Goal: Obtain resource: Obtain resource

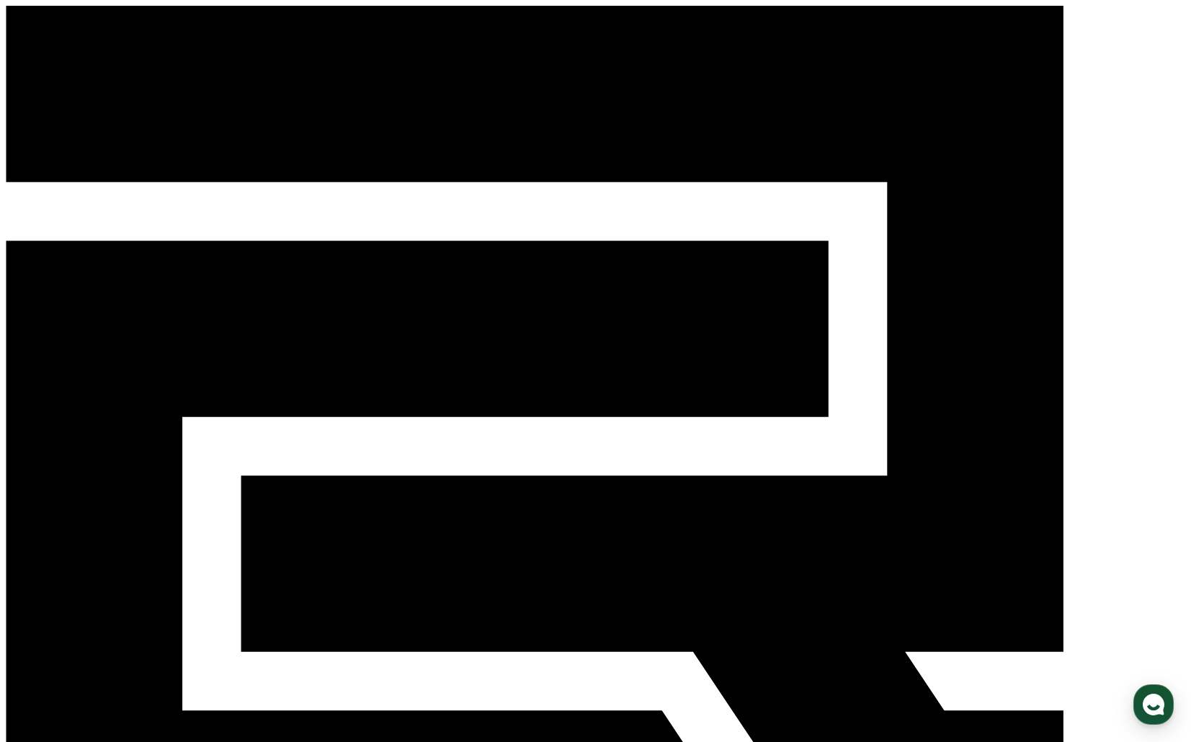
select select
drag, startPoint x: 411, startPoint y: 460, endPoint x: 676, endPoint y: 465, distance: 265.2
copy em "본 컨텐츠는 숏챠(Shortcha) 앱에서 감상할 수 있습니다"
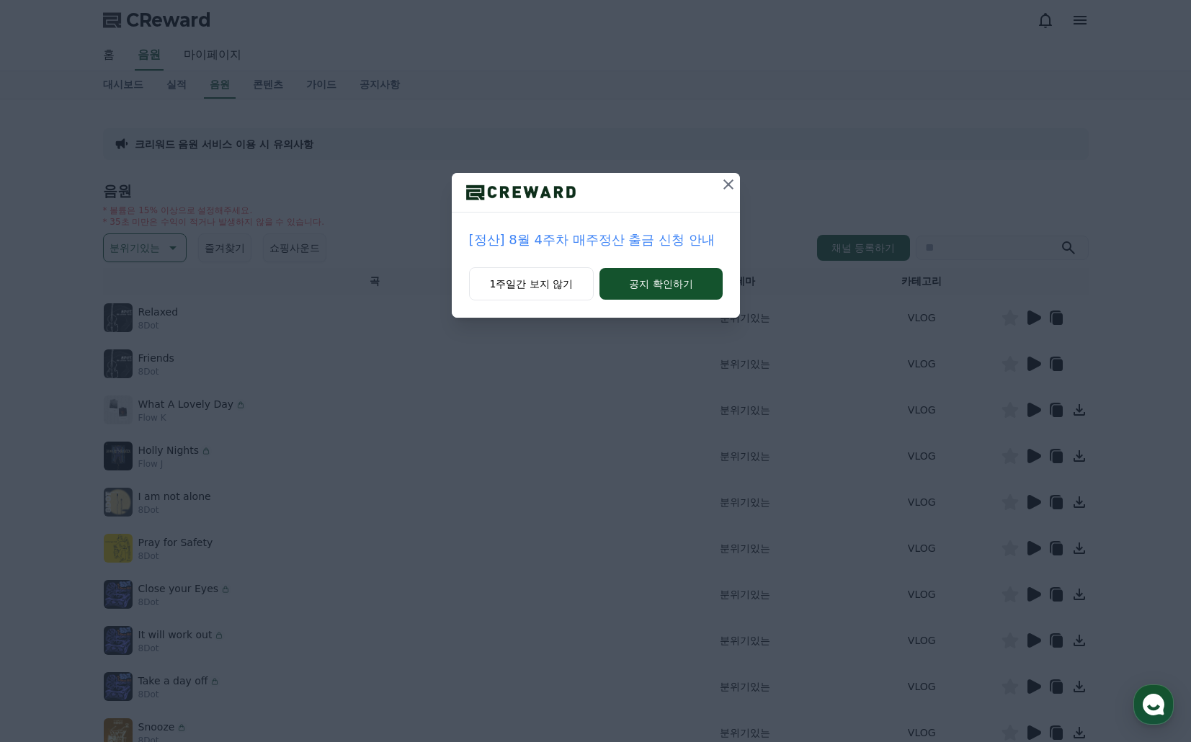
click at [726, 187] on icon at bounding box center [728, 184] width 17 height 17
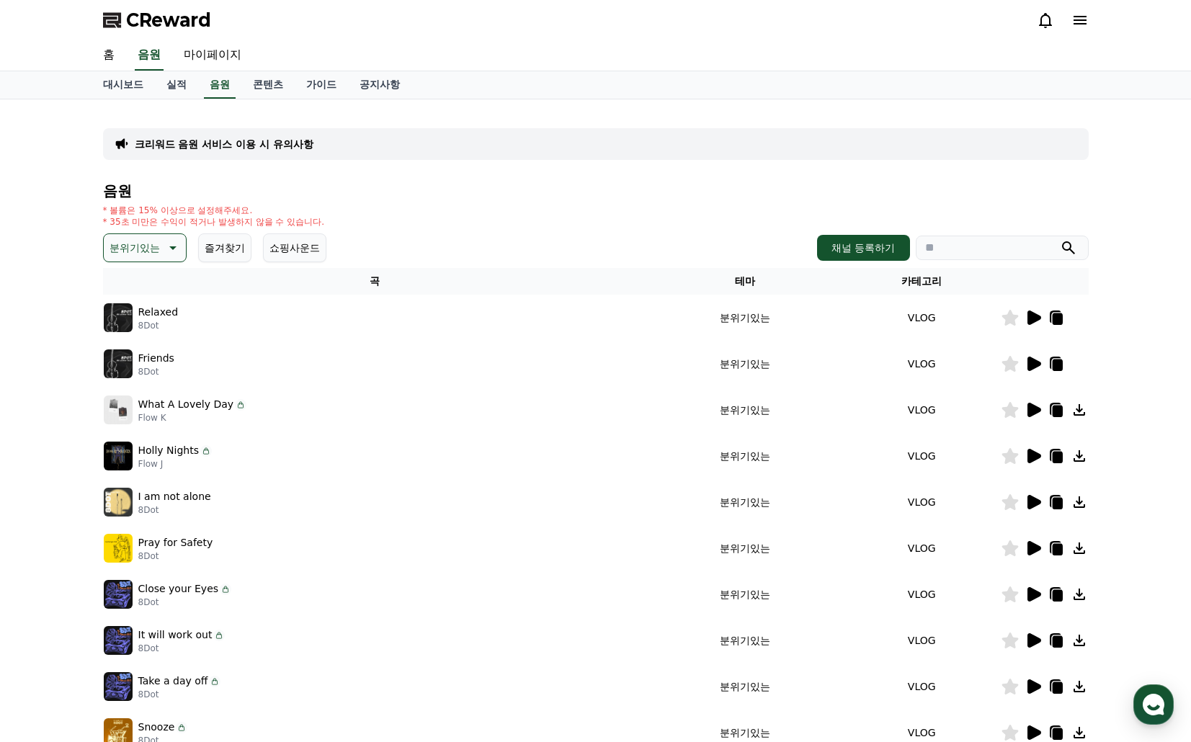
click at [1031, 319] on icon at bounding box center [1034, 318] width 14 height 14
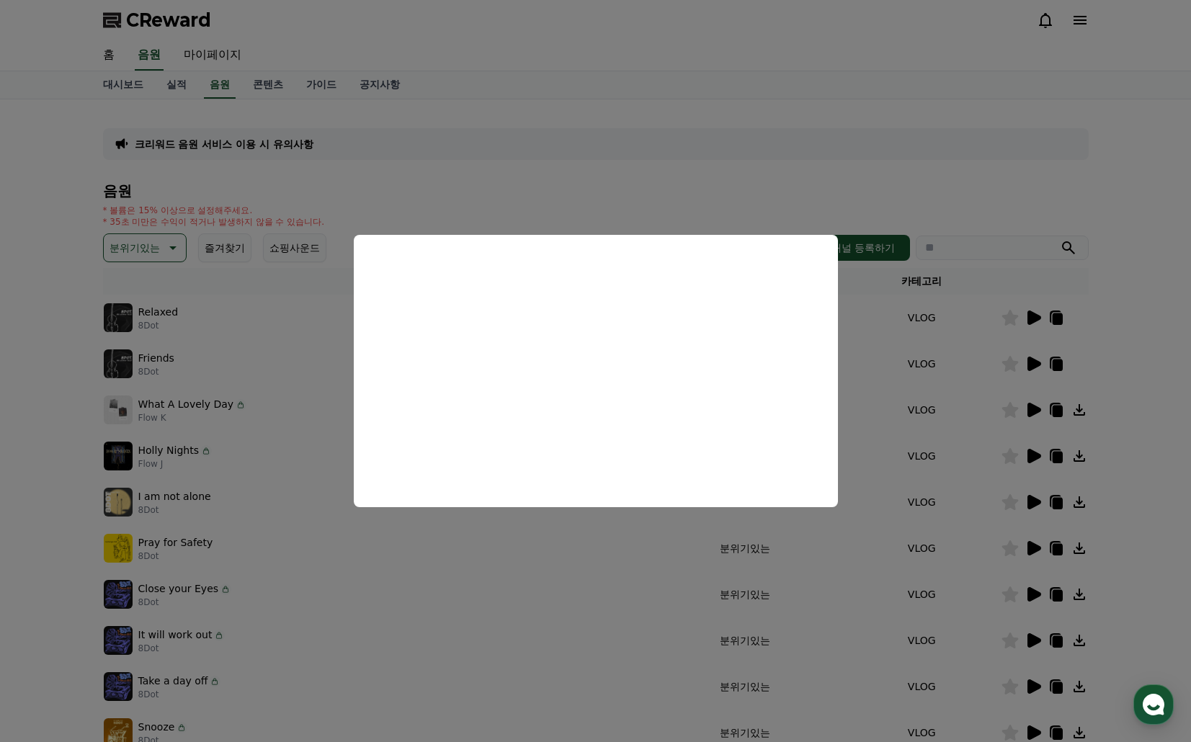
click at [1010, 331] on button "close modal" at bounding box center [595, 371] width 1191 height 742
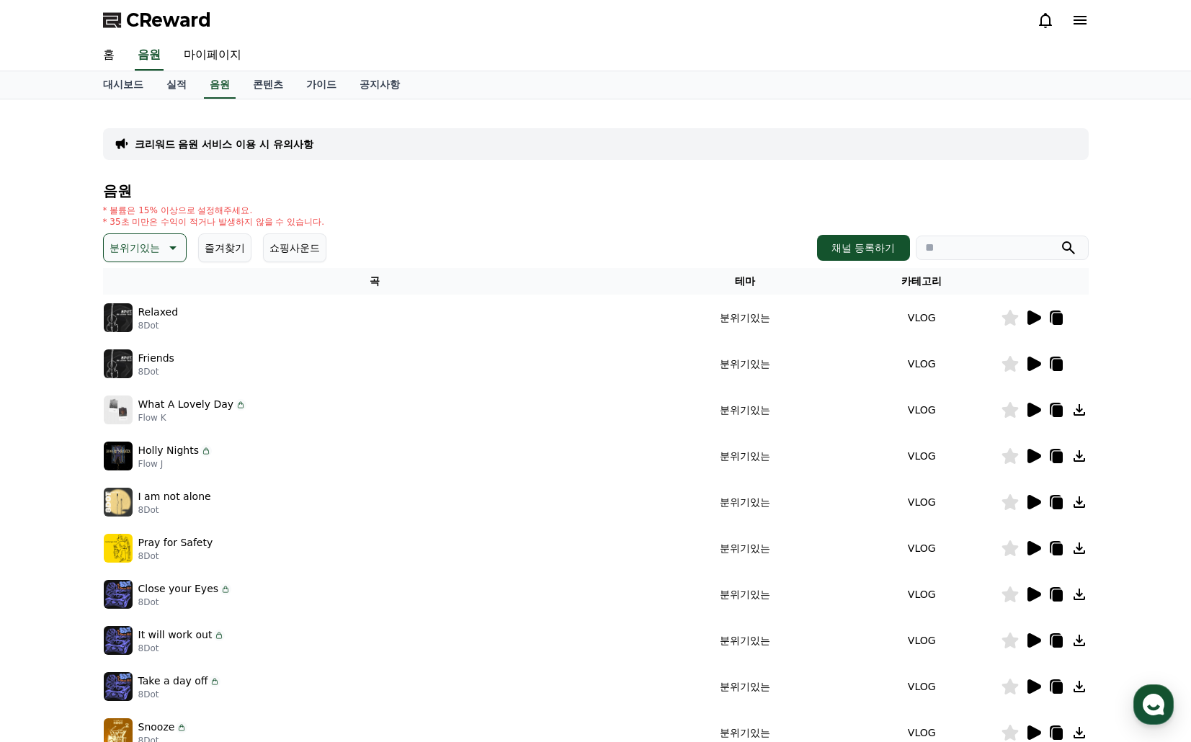
click at [1029, 359] on icon at bounding box center [1034, 364] width 14 height 14
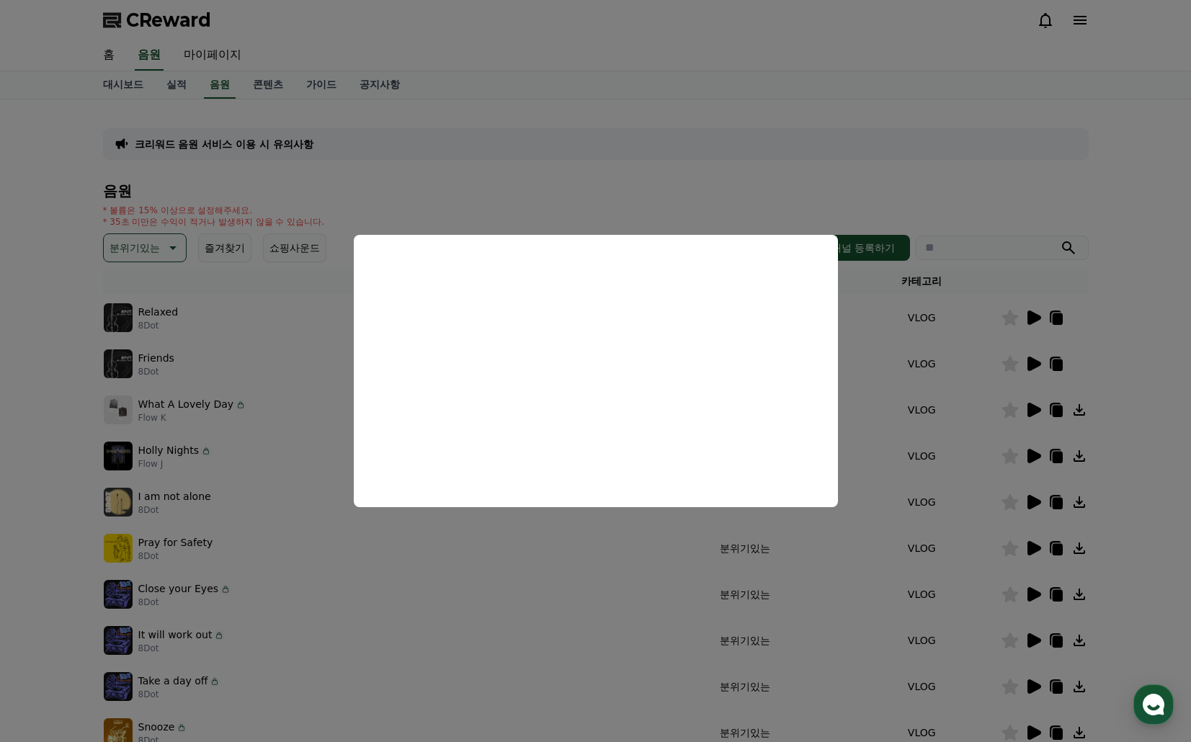
click at [901, 359] on button "close modal" at bounding box center [595, 371] width 1191 height 742
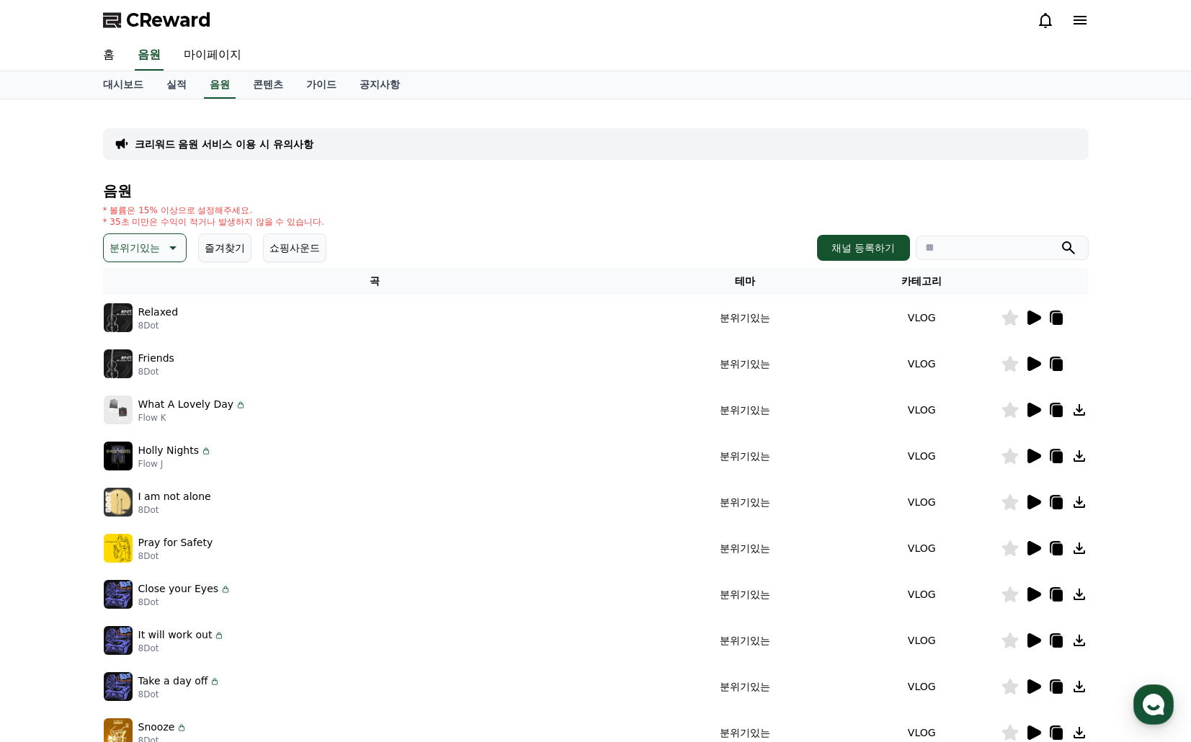
click at [174, 247] on icon at bounding box center [171, 247] width 17 height 17
click at [137, 337] on button "잔잔한" at bounding box center [126, 344] width 42 height 32
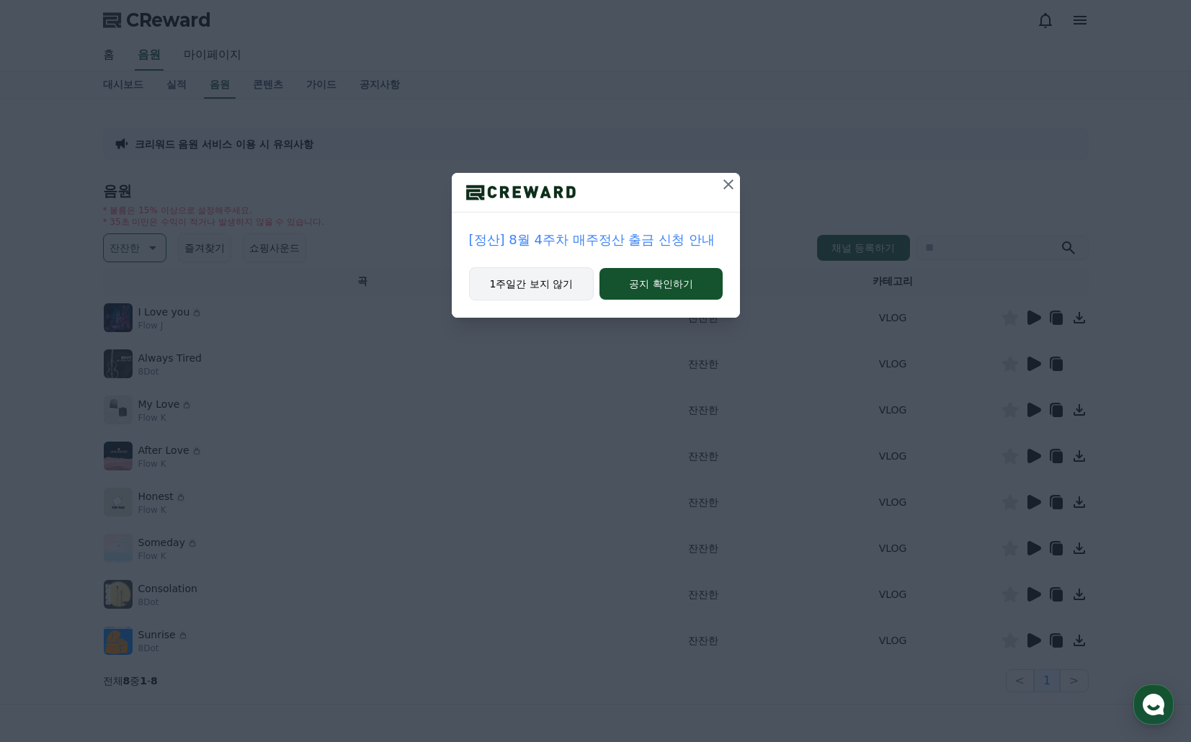
click at [527, 282] on button "1주일간 보지 않기" at bounding box center [531, 283] width 125 height 33
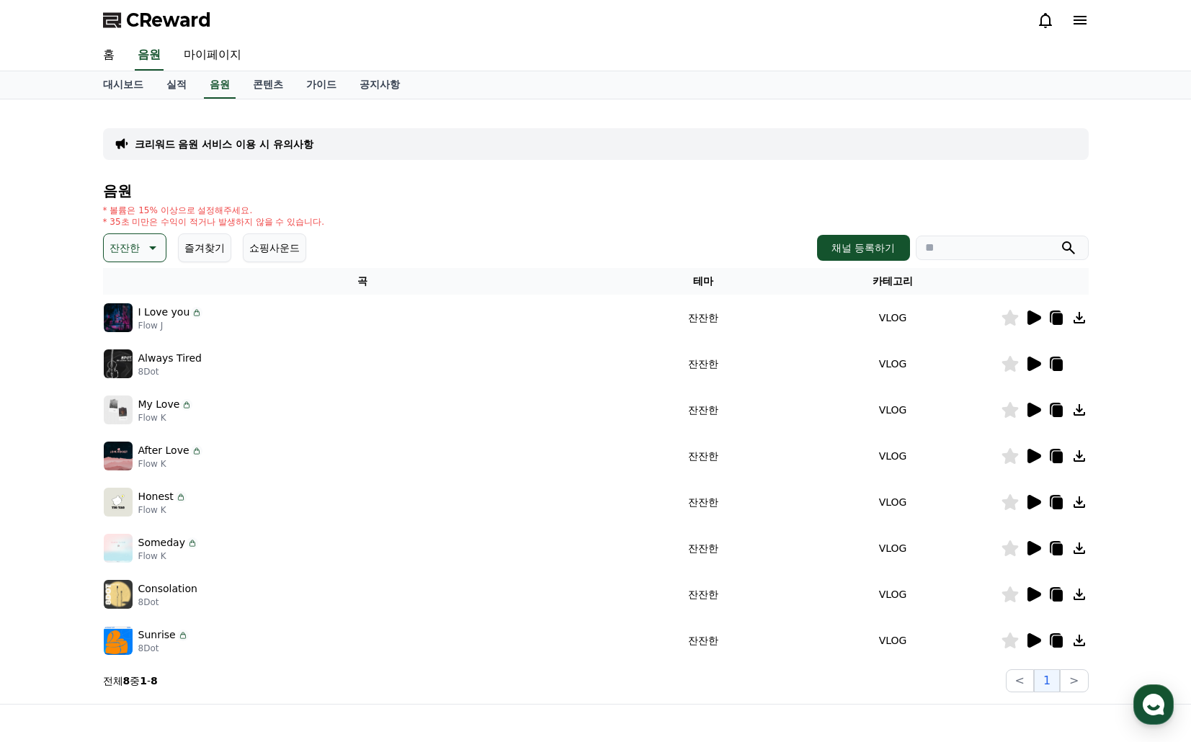
click at [1031, 318] on icon at bounding box center [1034, 318] width 14 height 14
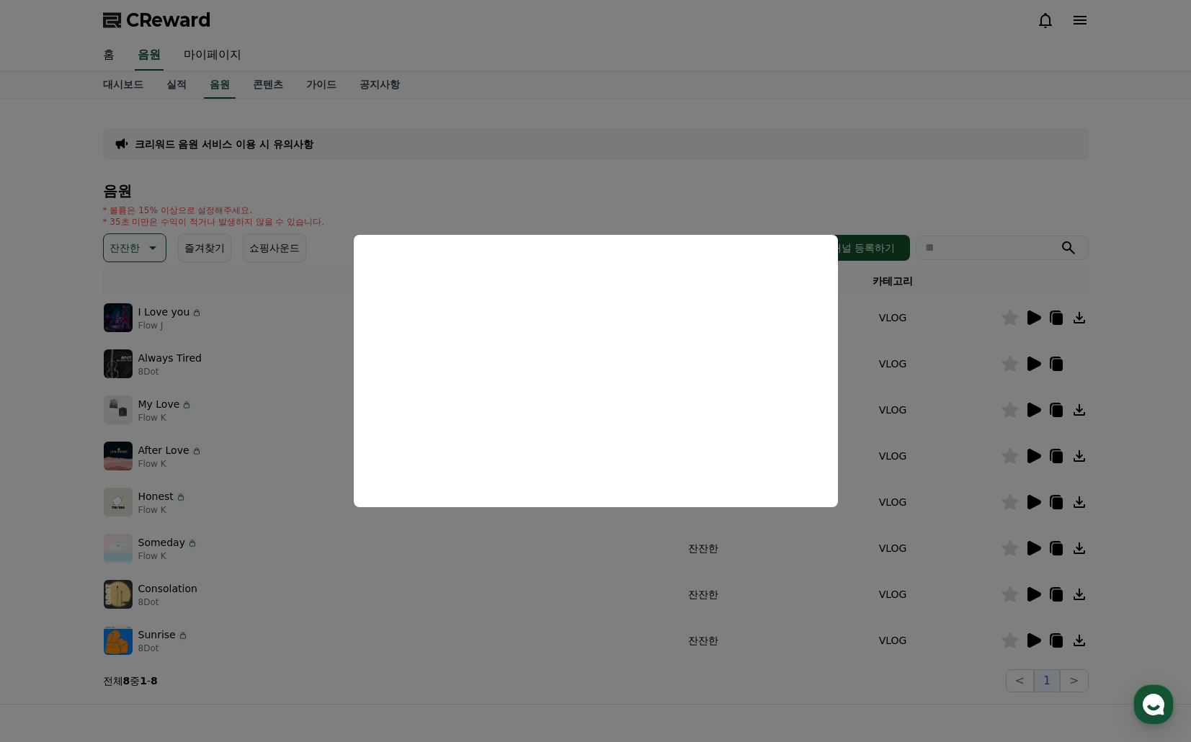
click at [978, 365] on button "close modal" at bounding box center [595, 371] width 1191 height 742
click at [1036, 361] on icon at bounding box center [1034, 364] width 14 height 14
click at [1033, 409] on button "close modal" at bounding box center [595, 371] width 1191 height 742
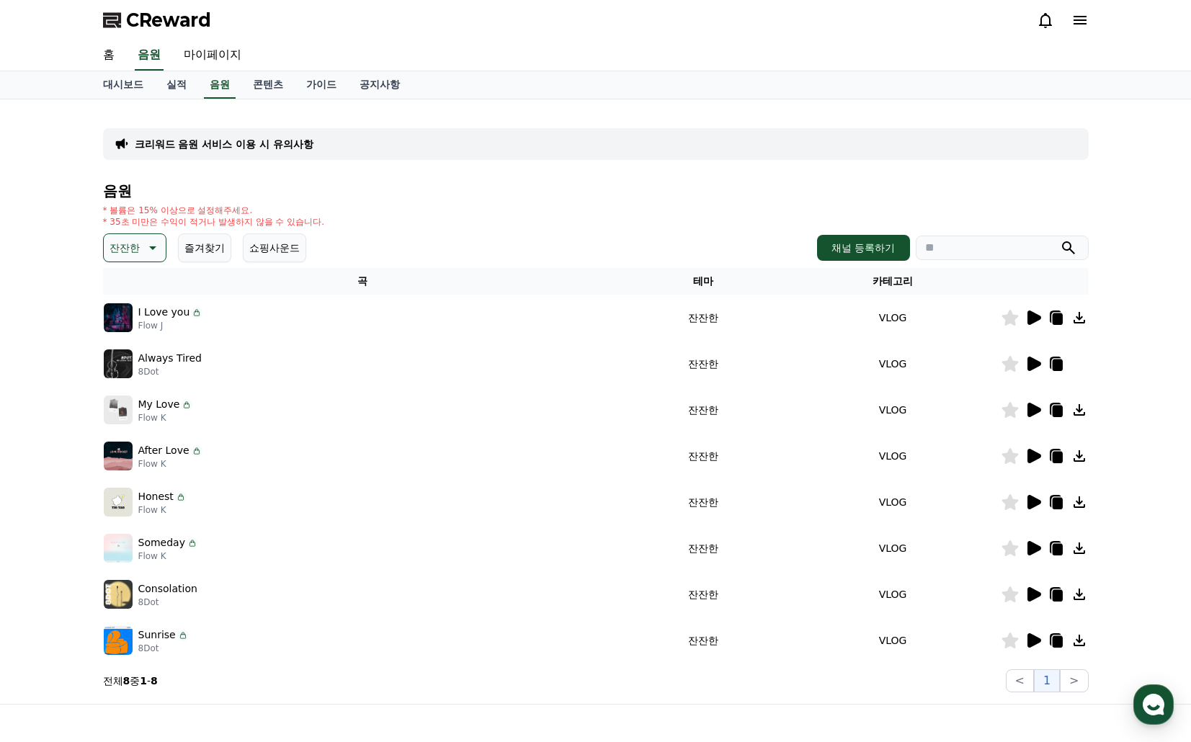
click at [1034, 413] on icon at bounding box center [1034, 410] width 14 height 14
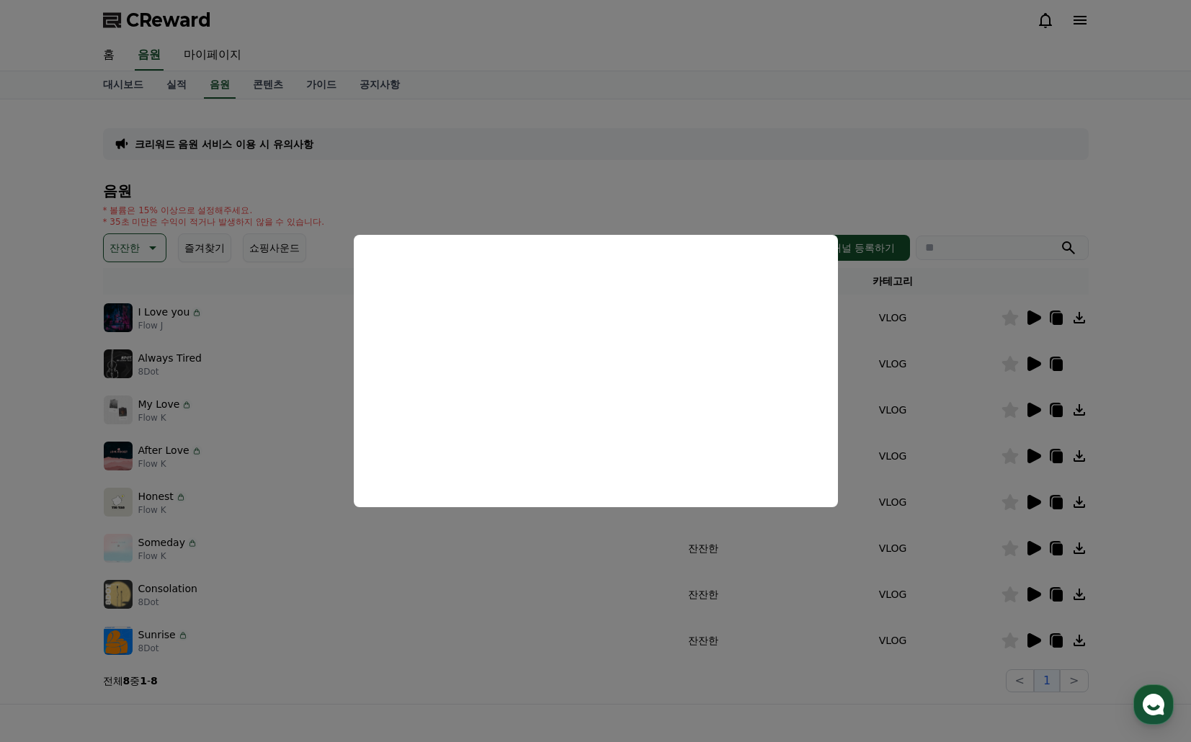
click at [1035, 454] on button "close modal" at bounding box center [595, 371] width 1191 height 742
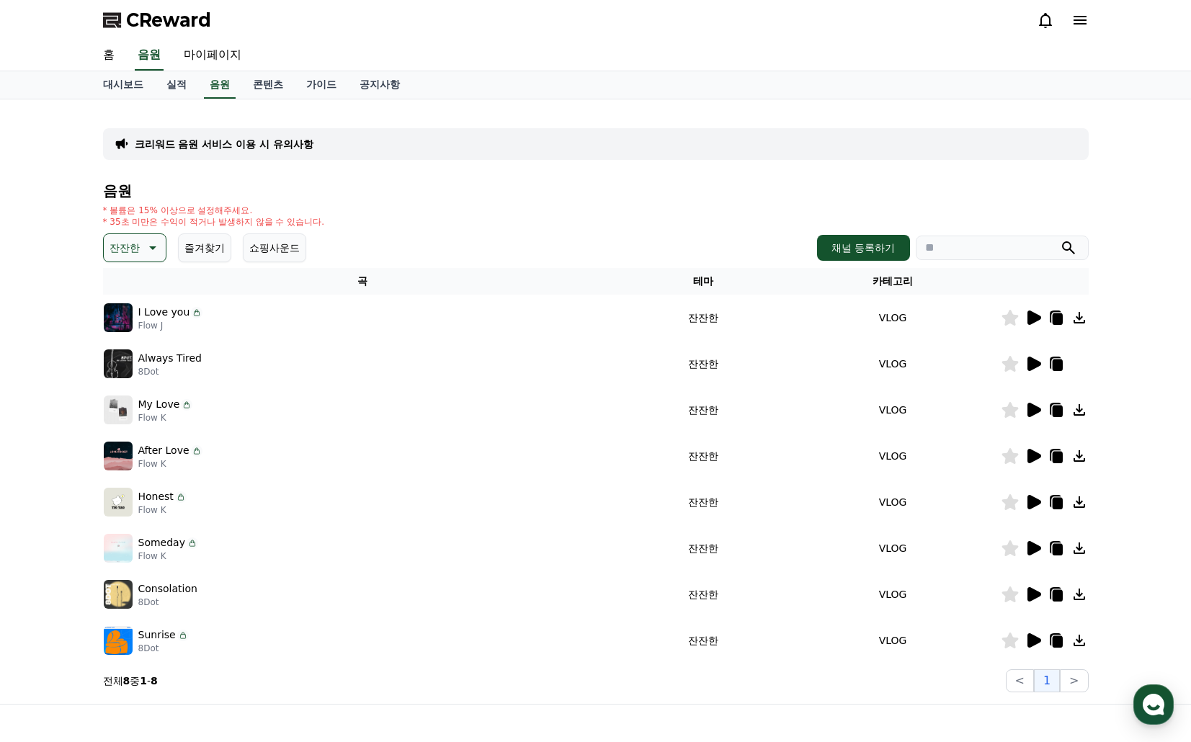
click at [1031, 454] on icon at bounding box center [1034, 456] width 14 height 14
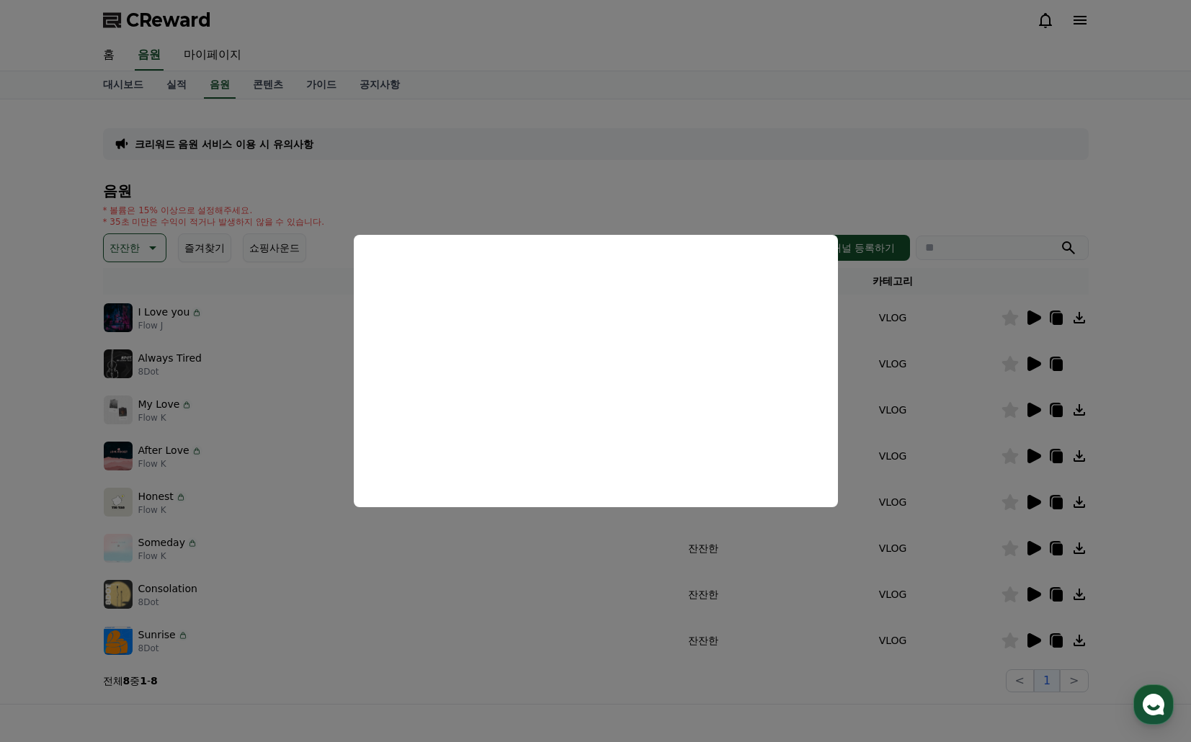
click at [1031, 496] on button "close modal" at bounding box center [595, 371] width 1191 height 742
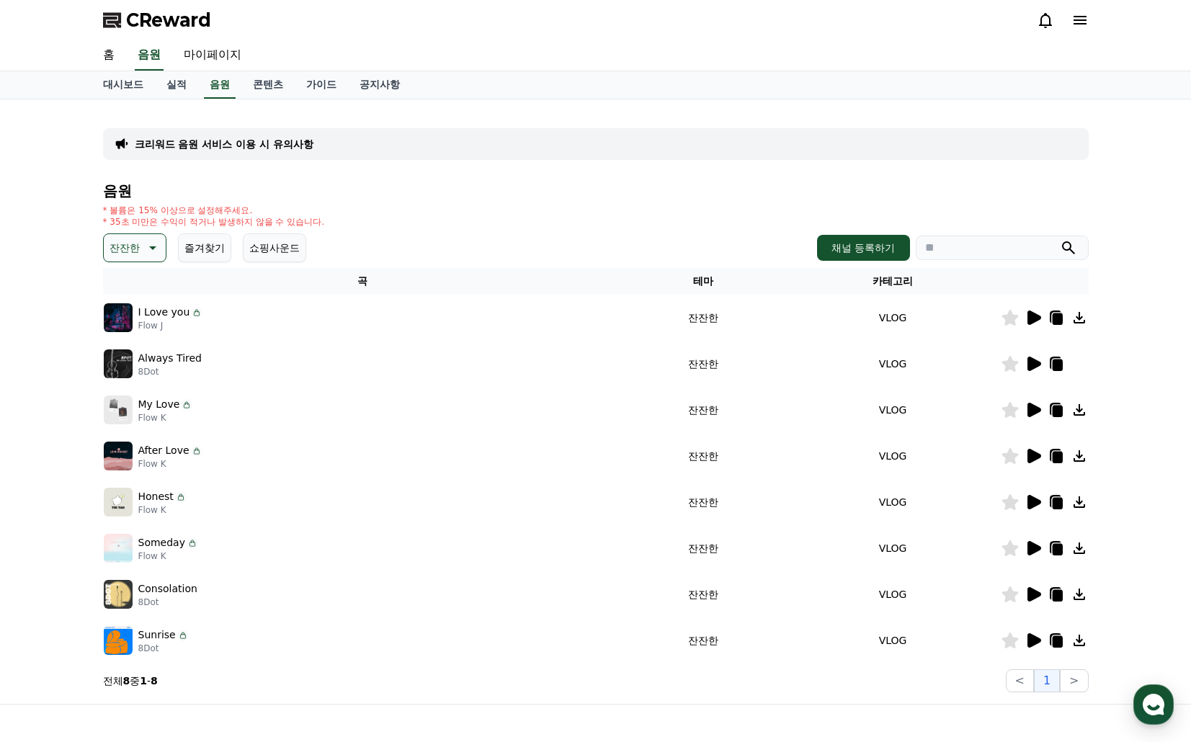
click at [1032, 503] on icon at bounding box center [1034, 502] width 14 height 14
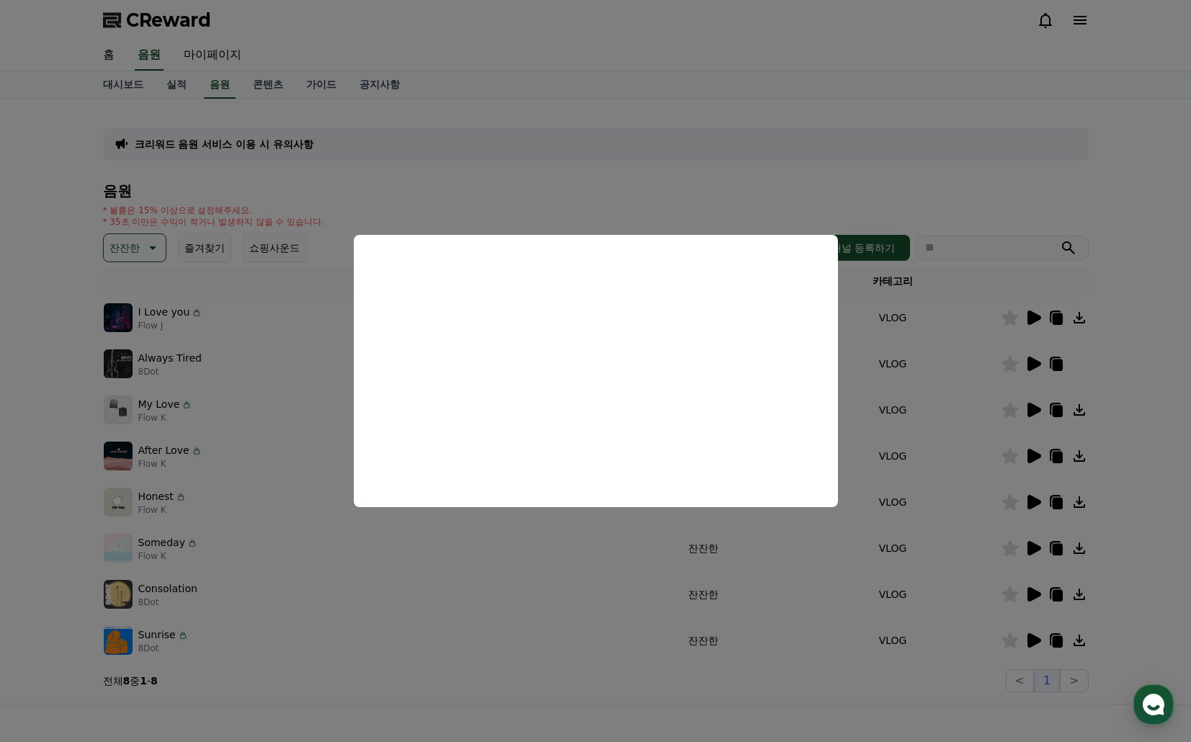
click at [1035, 548] on button "close modal" at bounding box center [595, 371] width 1191 height 742
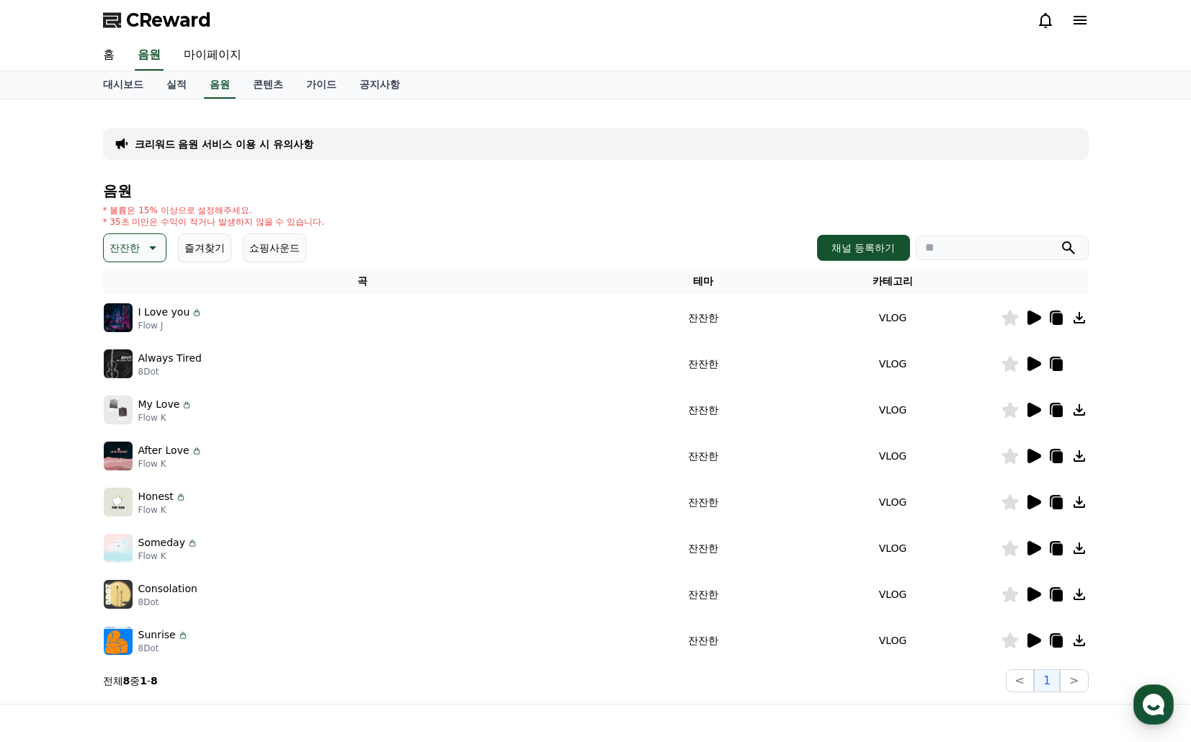
click at [1035, 548] on icon at bounding box center [1034, 548] width 14 height 14
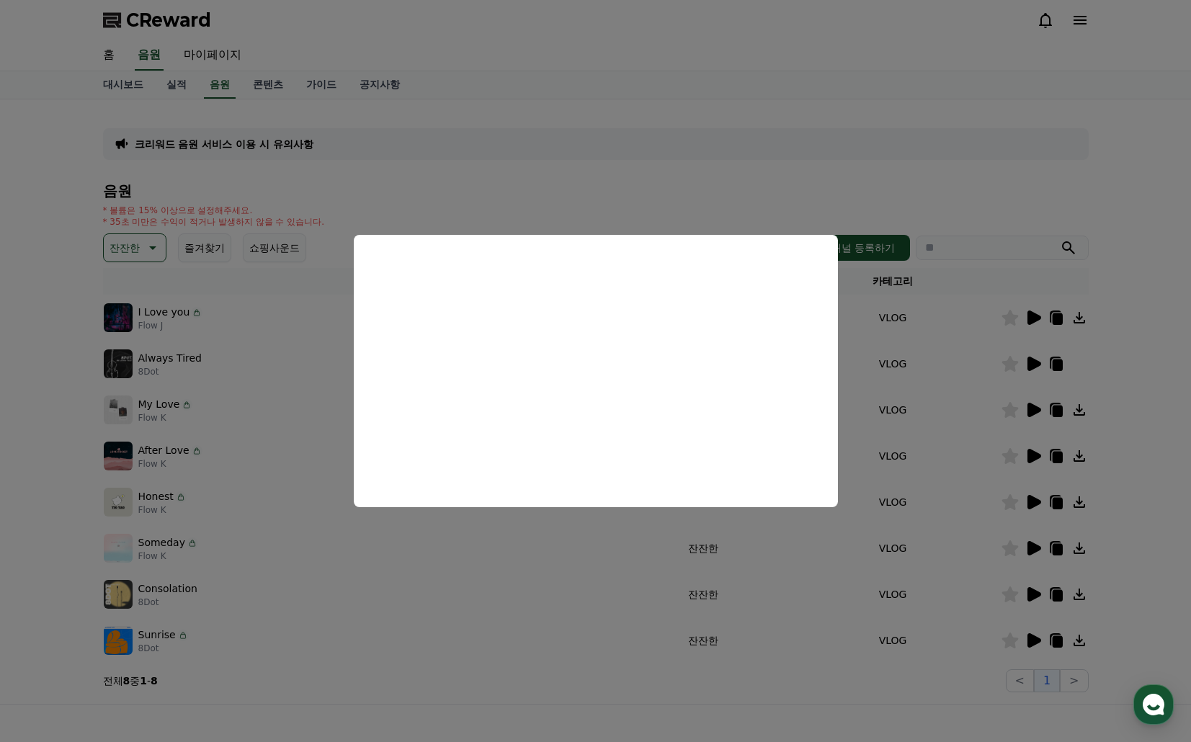
click at [1032, 590] on button "close modal" at bounding box center [595, 371] width 1191 height 742
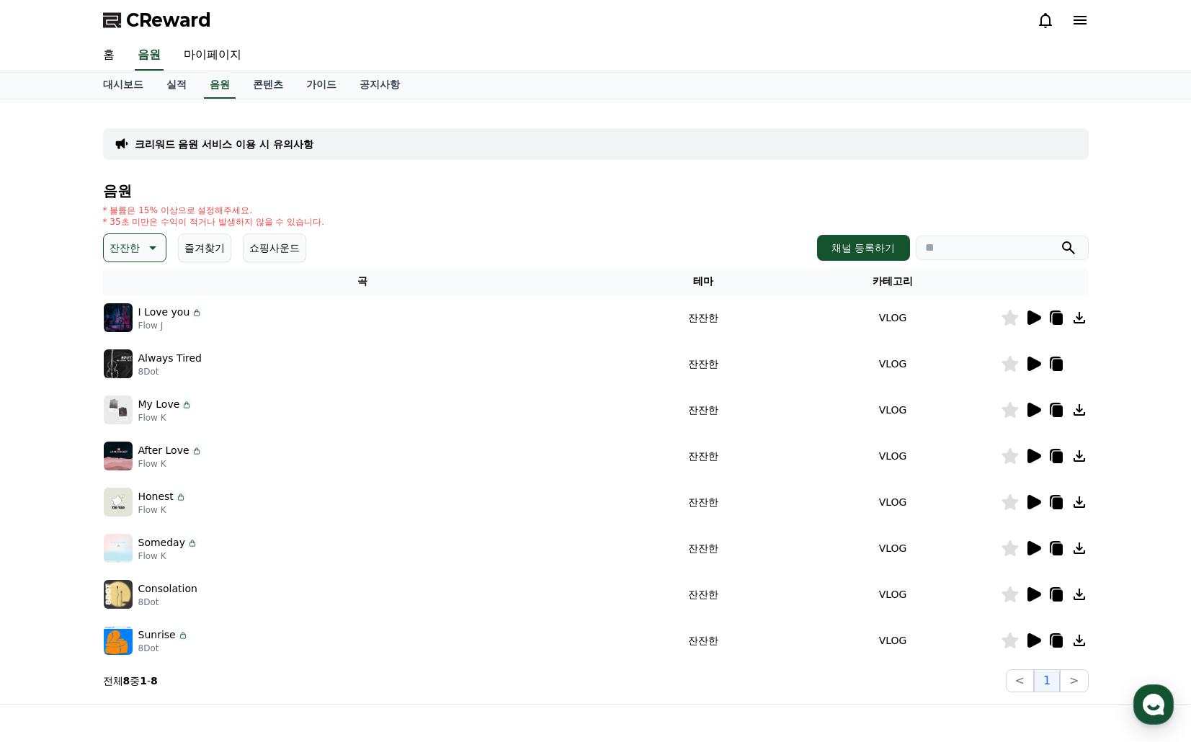
click at [1033, 594] on icon at bounding box center [1034, 594] width 14 height 14
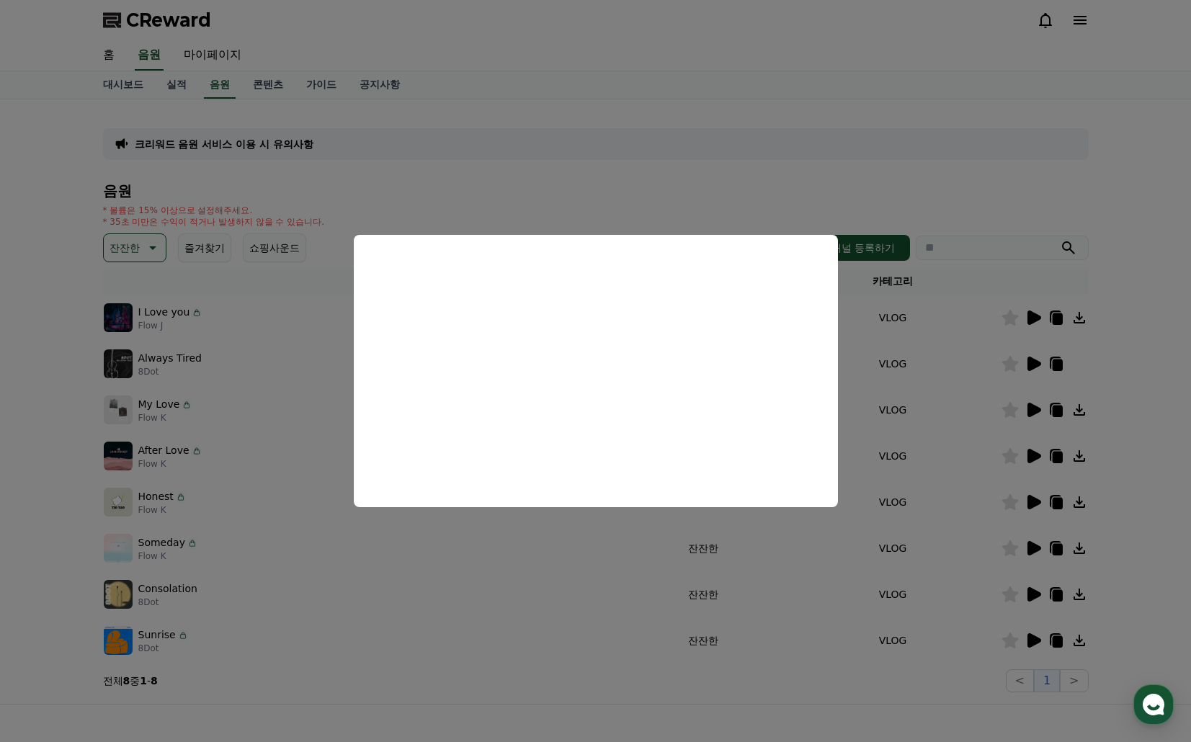
drag, startPoint x: 1017, startPoint y: 639, endPoint x: 1028, endPoint y: 639, distance: 11.5
click at [1019, 639] on button "close modal" at bounding box center [595, 371] width 1191 height 742
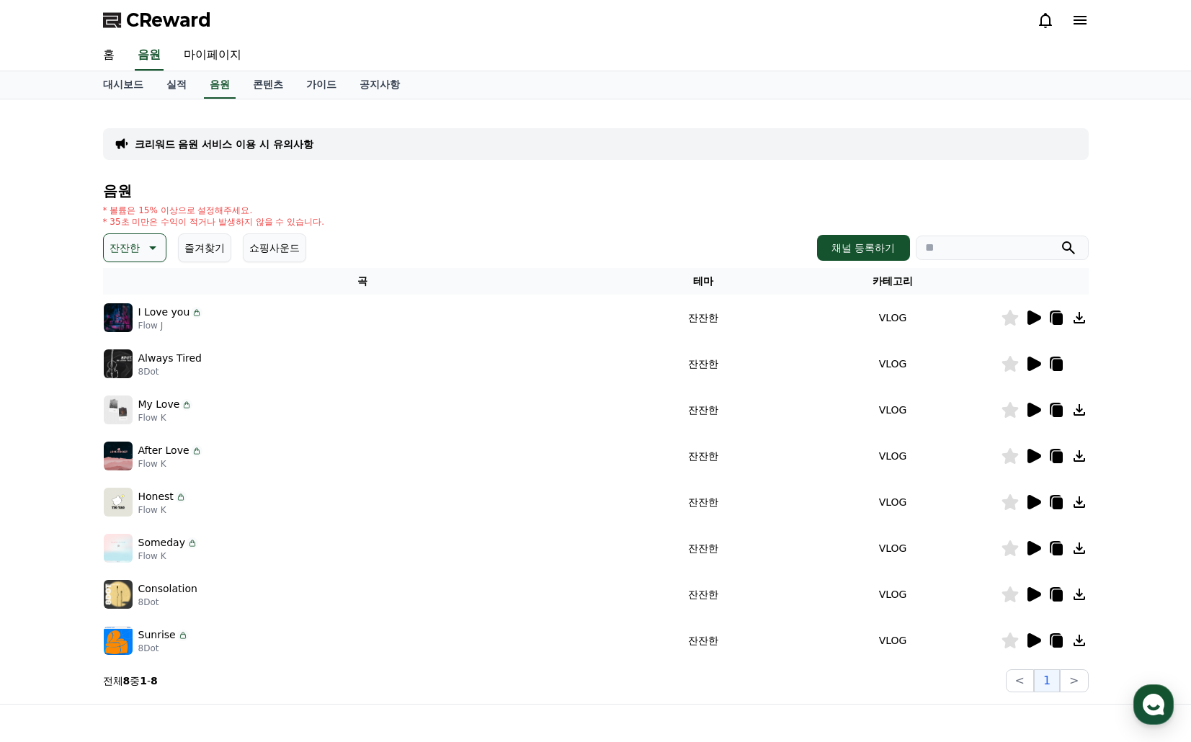
click at [1029, 639] on icon at bounding box center [1034, 640] width 14 height 14
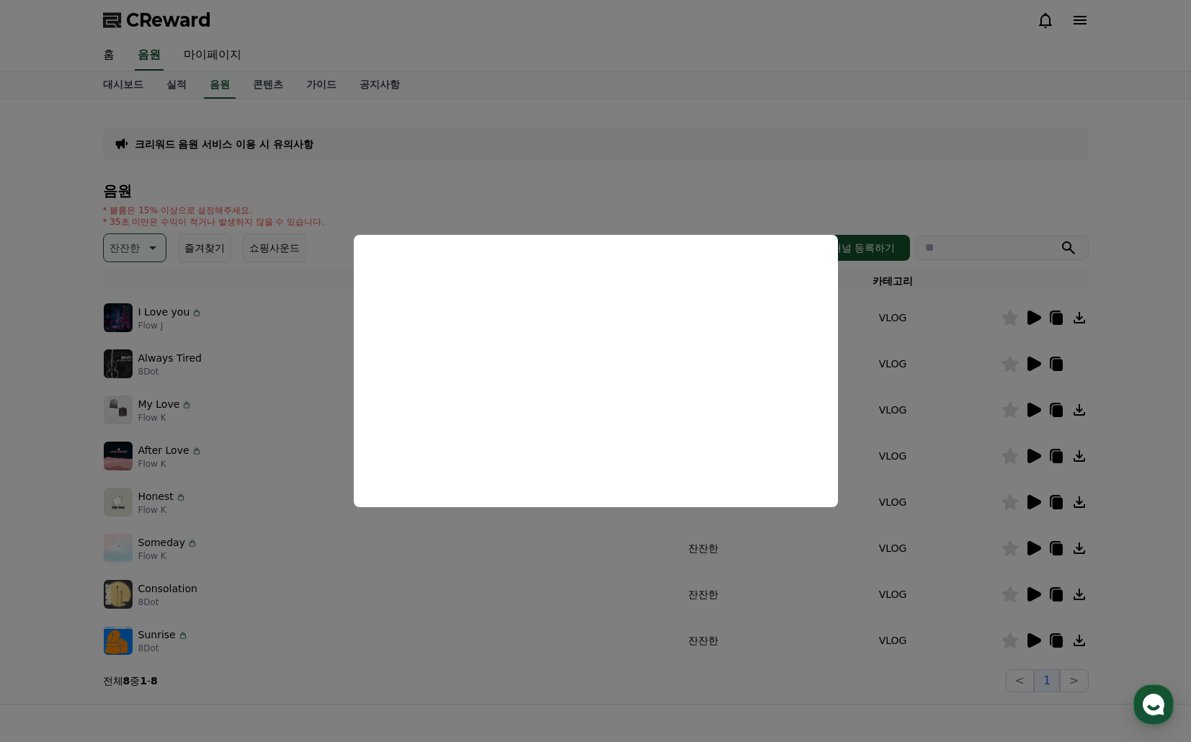
click at [888, 434] on button "close modal" at bounding box center [595, 371] width 1191 height 742
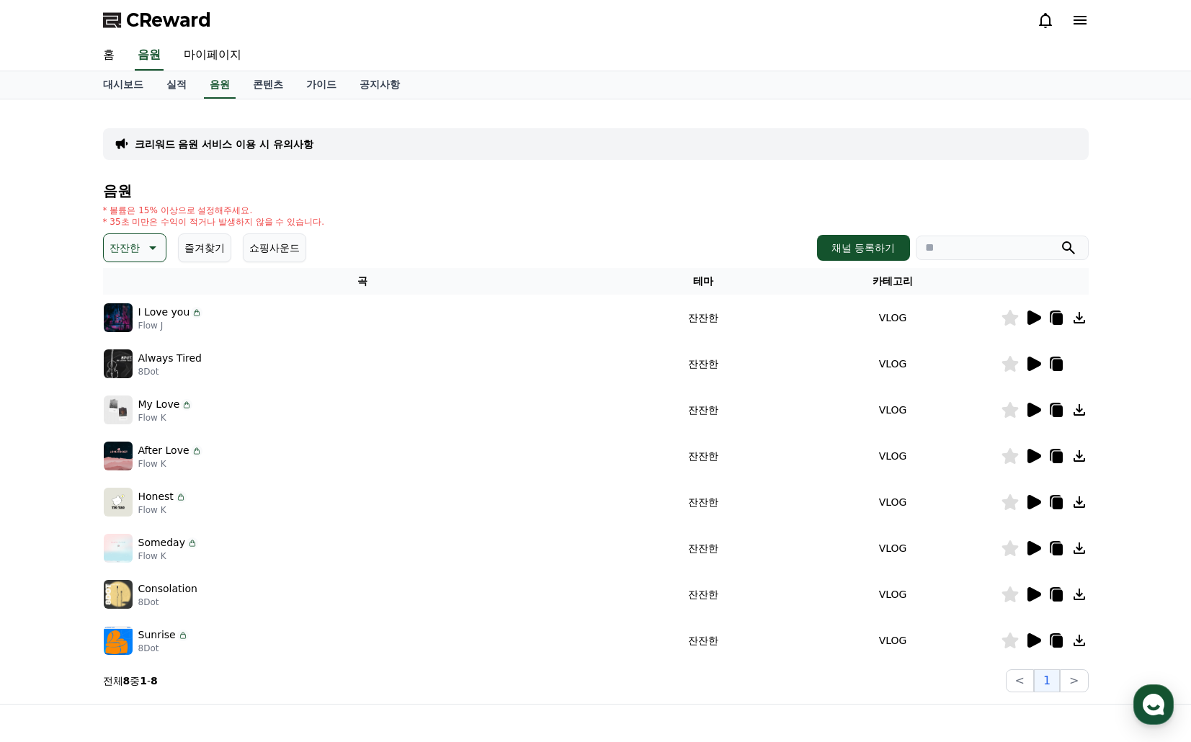
click at [116, 246] on p "잔잔한" at bounding box center [125, 248] width 30 height 20
click at [138, 245] on p "잔잔한" at bounding box center [125, 248] width 30 height 20
click at [143, 243] on icon at bounding box center [151, 247] width 17 height 17
click at [128, 289] on button "전체" at bounding box center [121, 286] width 32 height 32
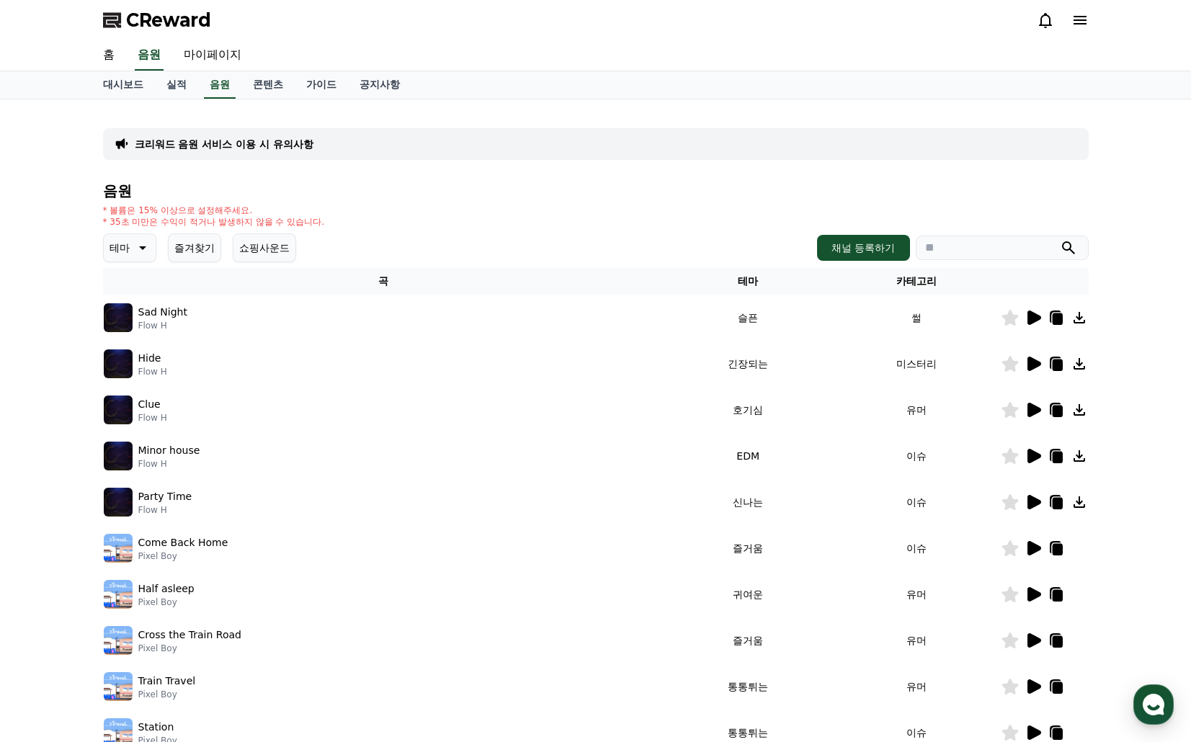
click at [1032, 318] on icon at bounding box center [1034, 318] width 14 height 14
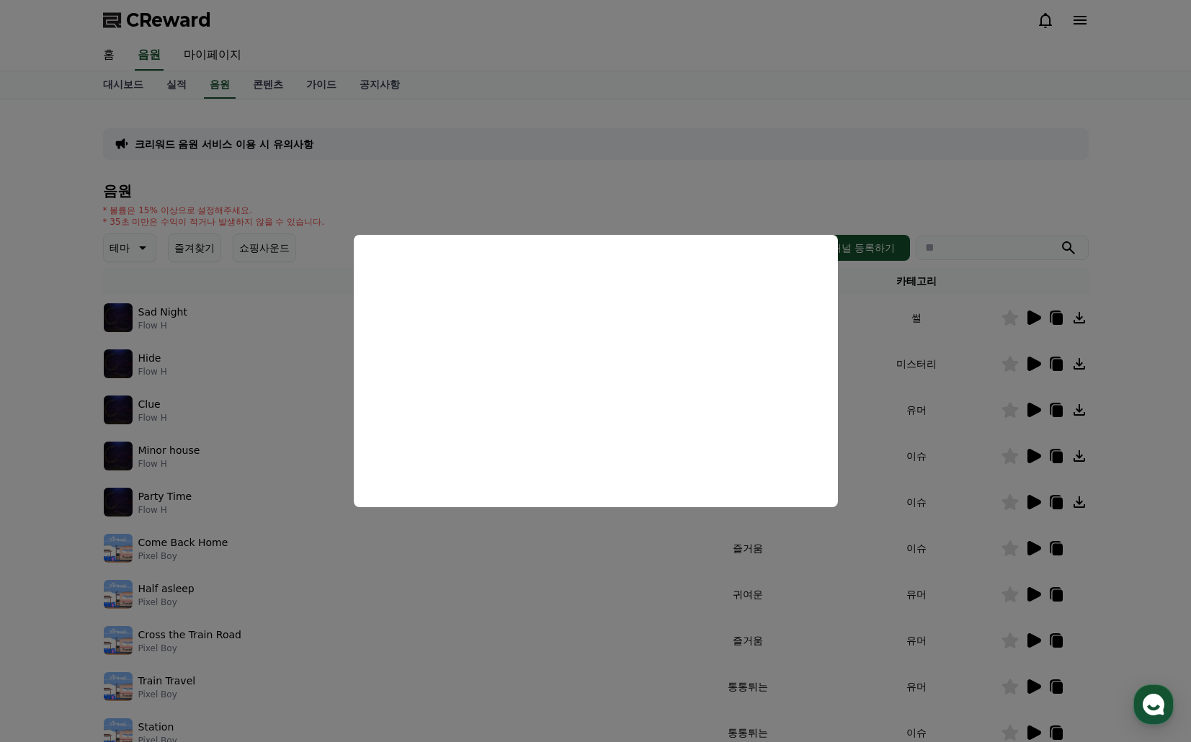
click at [934, 518] on button "close modal" at bounding box center [595, 371] width 1191 height 742
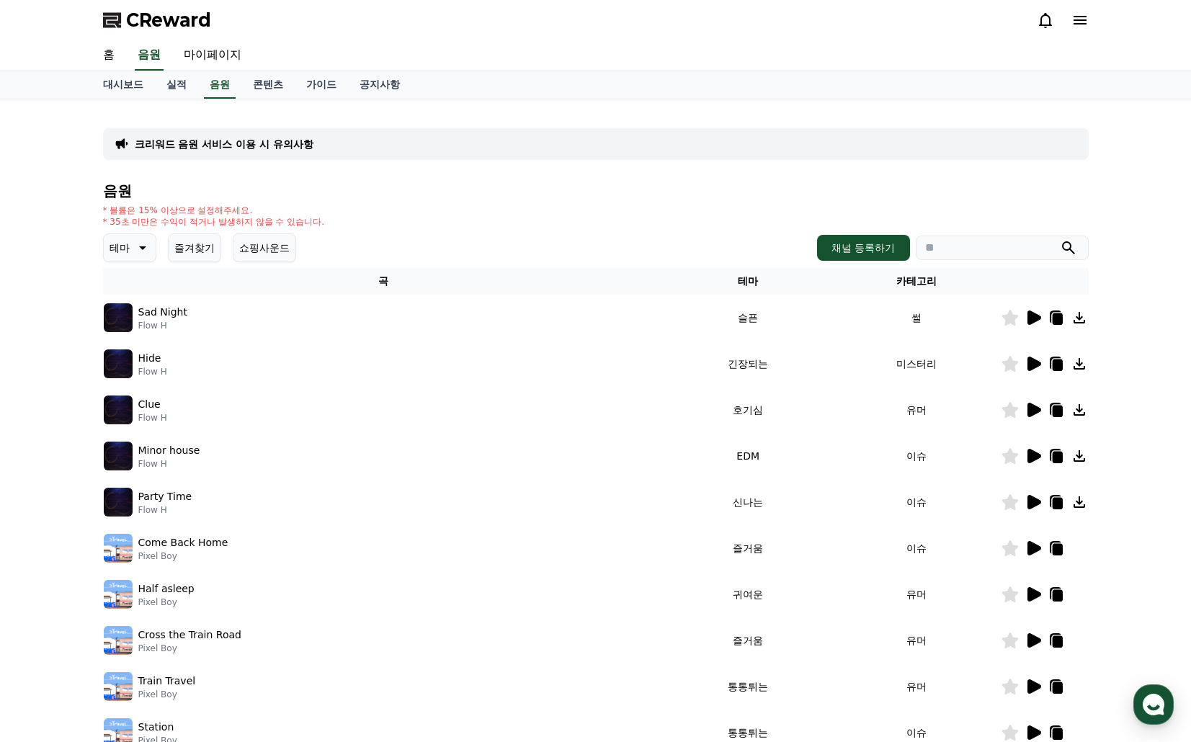
click at [1029, 366] on icon at bounding box center [1034, 364] width 14 height 14
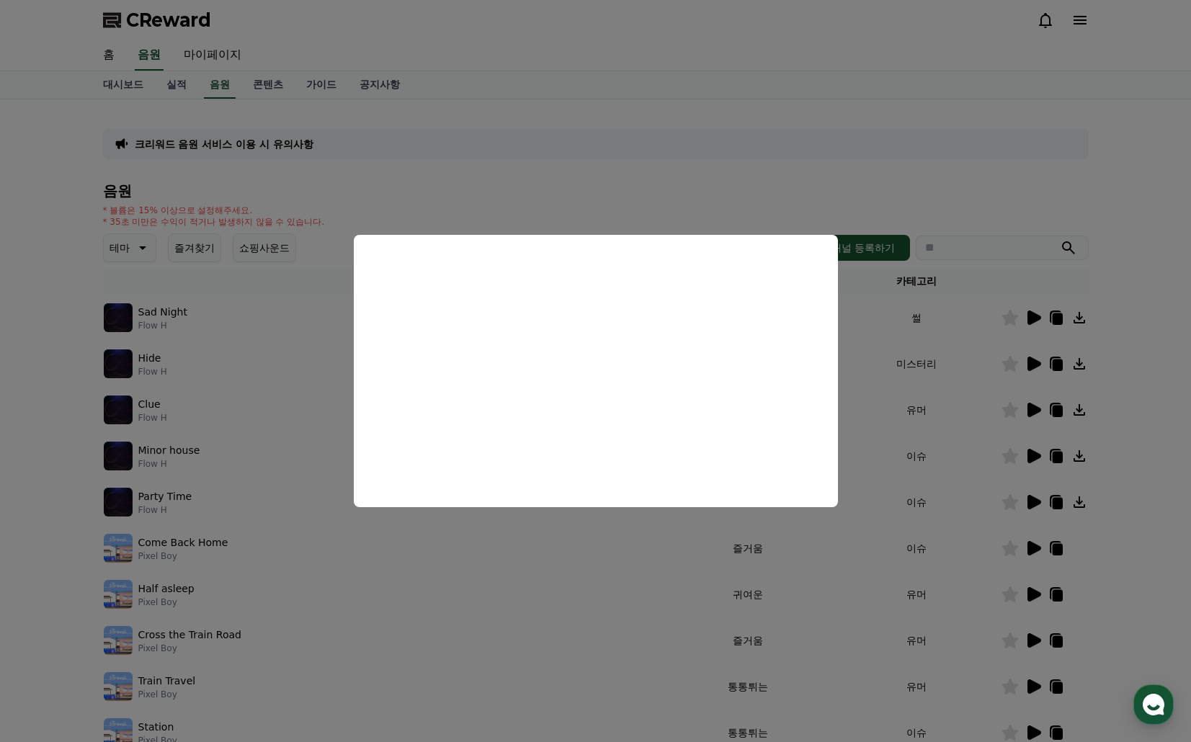
click at [897, 459] on button "close modal" at bounding box center [595, 371] width 1191 height 742
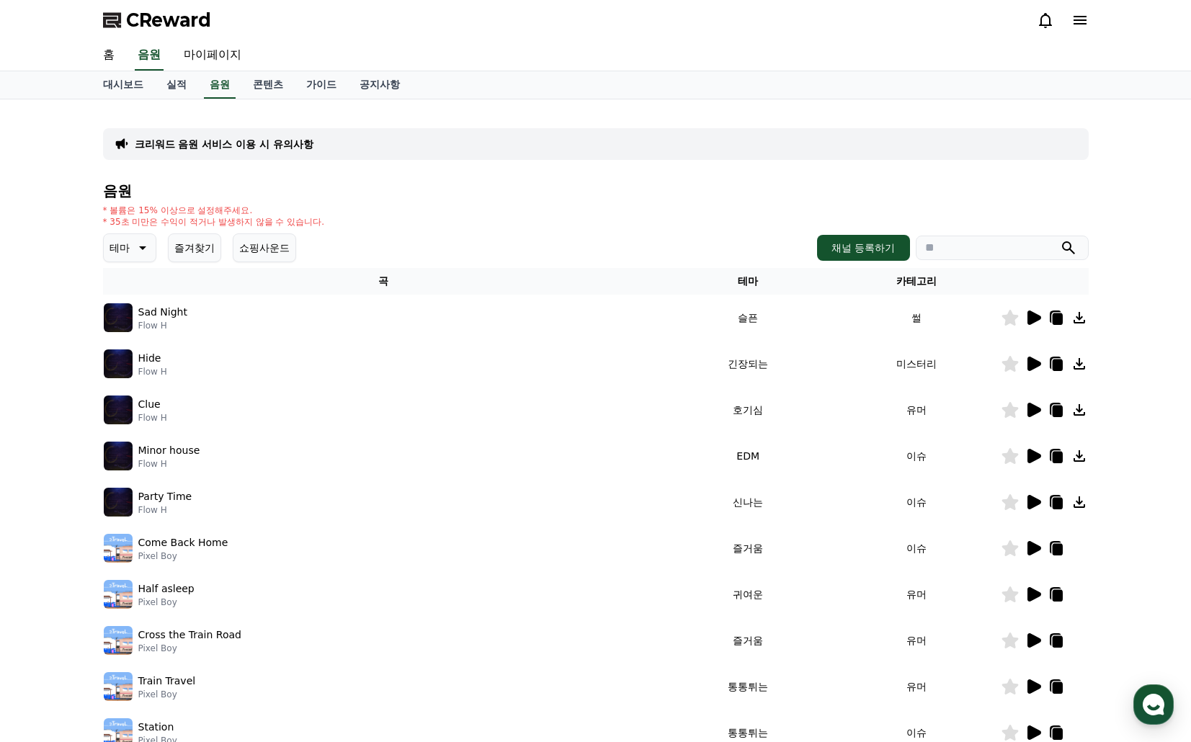
drag, startPoint x: 174, startPoint y: 361, endPoint x: 357, endPoint y: 399, distance: 186.2
click at [151, 356] on div "Hide Flow H" at bounding box center [384, 363] width 560 height 29
click at [1059, 360] on icon at bounding box center [1057, 365] width 10 height 12
click at [1053, 322] on icon at bounding box center [1057, 319] width 10 height 12
click at [1056, 363] on icon at bounding box center [1057, 365] width 10 height 12
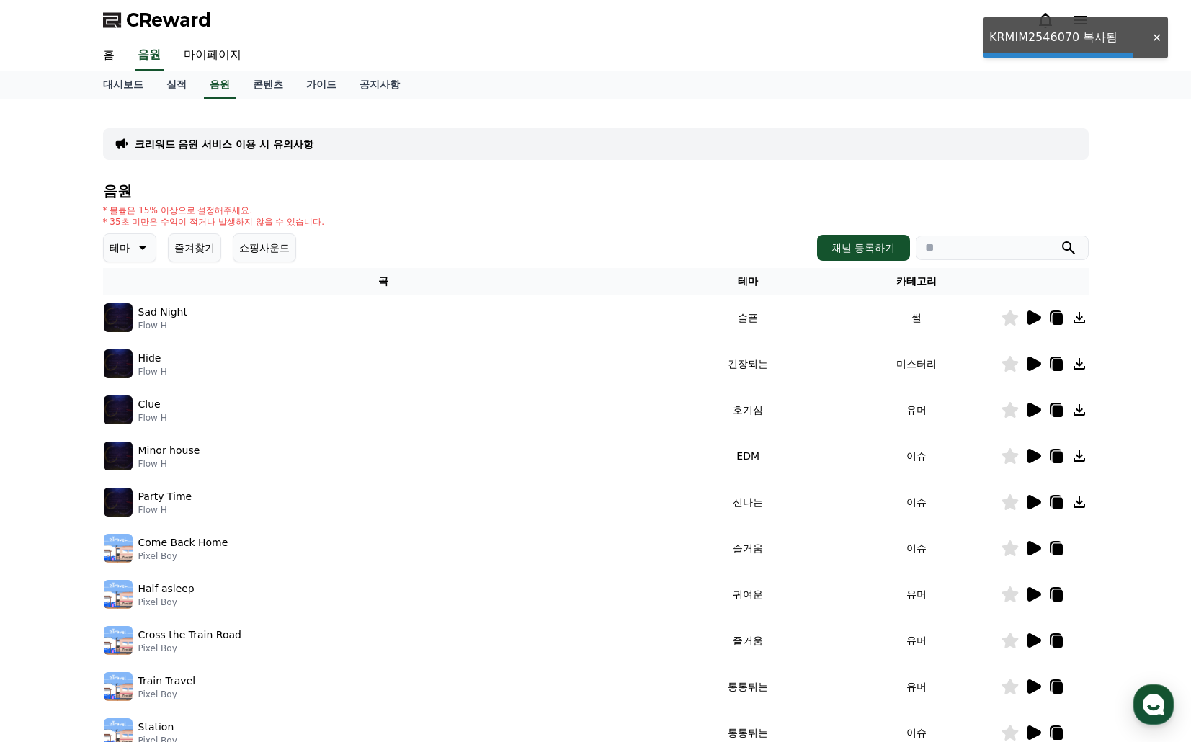
click at [1037, 363] on icon at bounding box center [1034, 364] width 14 height 14
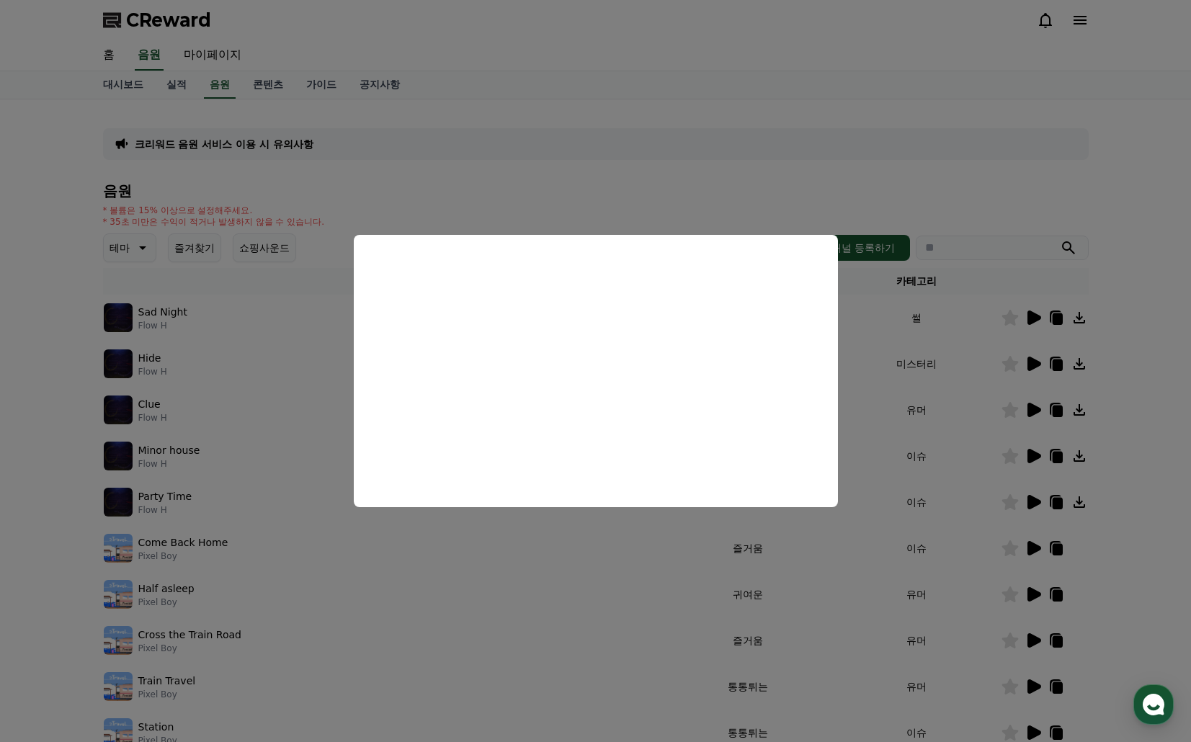
click at [985, 439] on button "close modal" at bounding box center [595, 371] width 1191 height 742
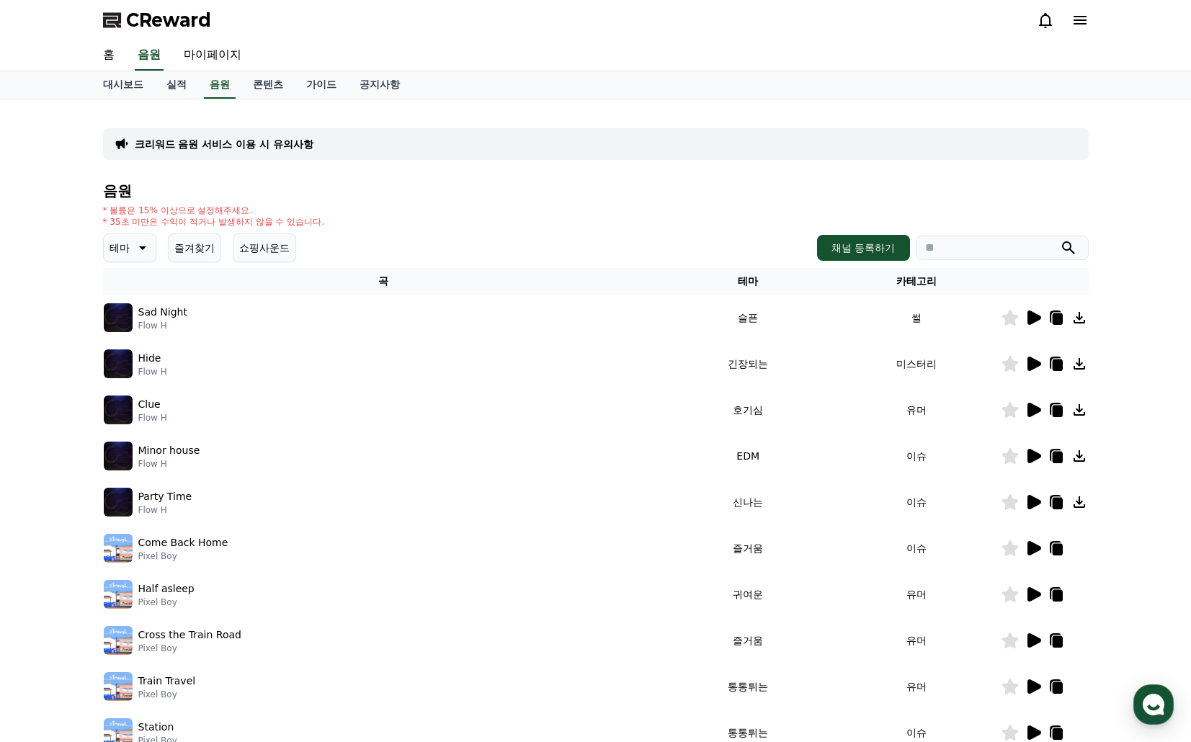
click at [1037, 411] on icon at bounding box center [1034, 410] width 14 height 14
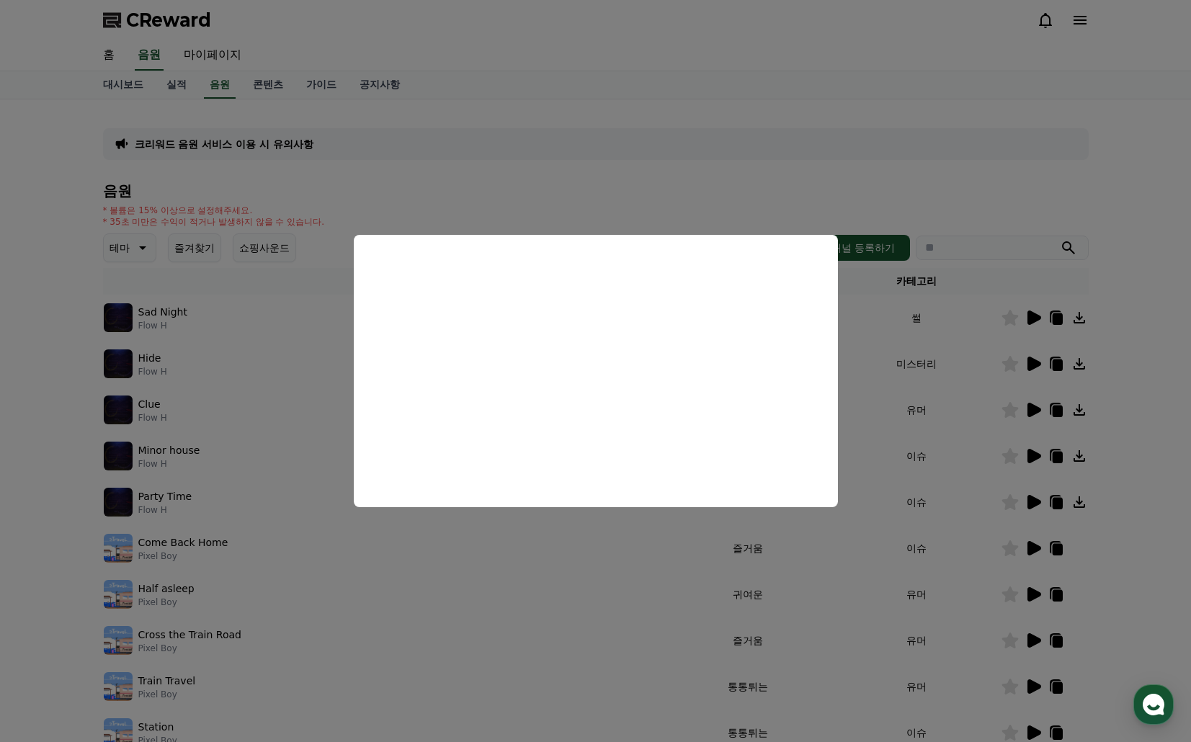
click at [893, 474] on button "close modal" at bounding box center [595, 371] width 1191 height 742
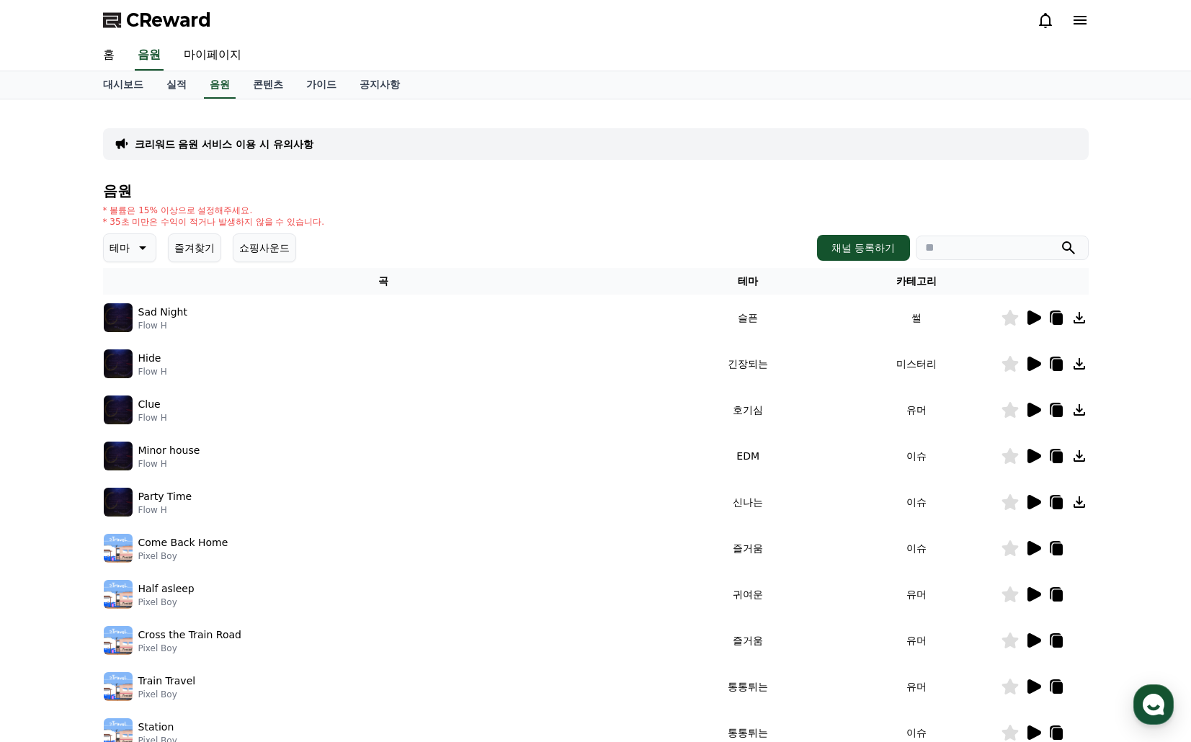
click at [1035, 457] on icon at bounding box center [1034, 456] width 14 height 14
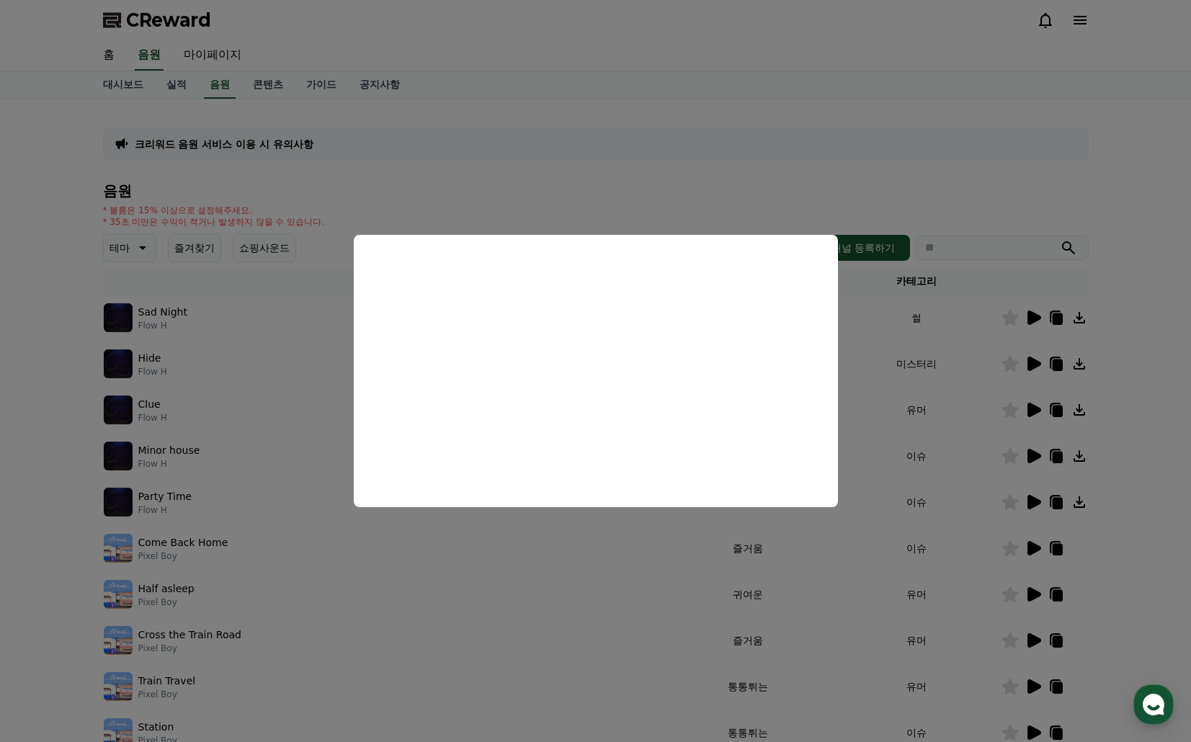
click at [909, 511] on button "close modal" at bounding box center [595, 371] width 1191 height 742
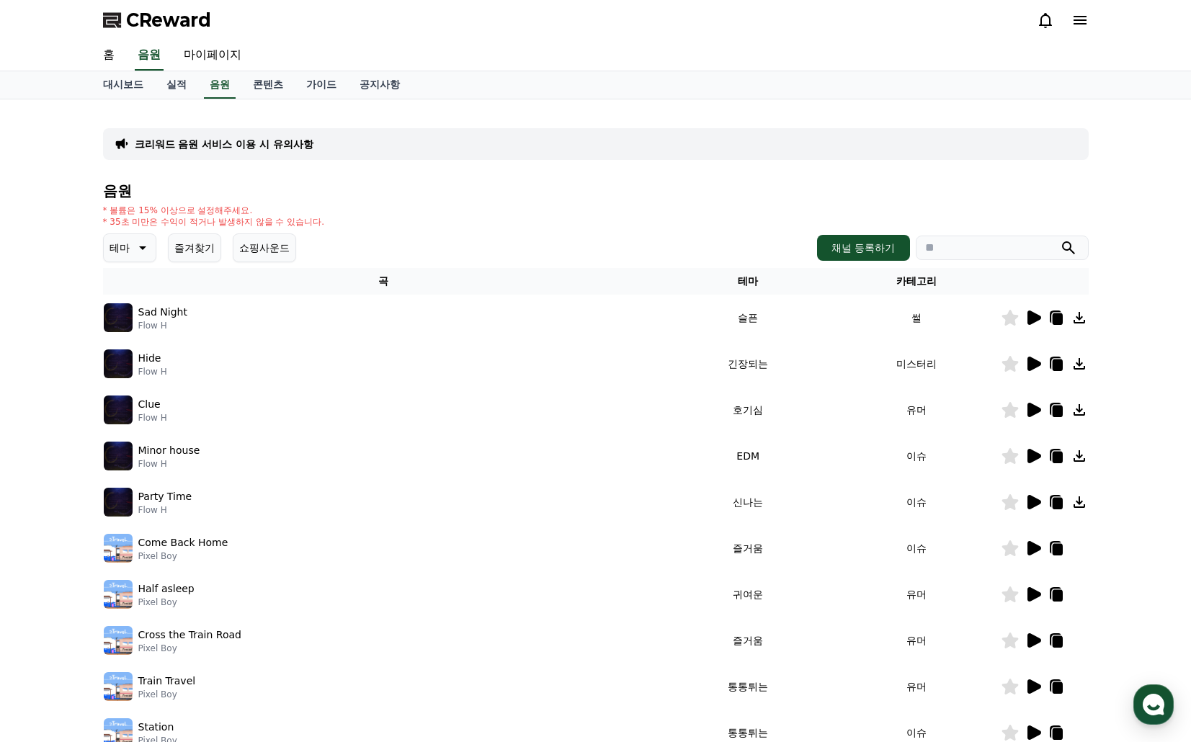
click at [1036, 500] on icon at bounding box center [1034, 502] width 14 height 14
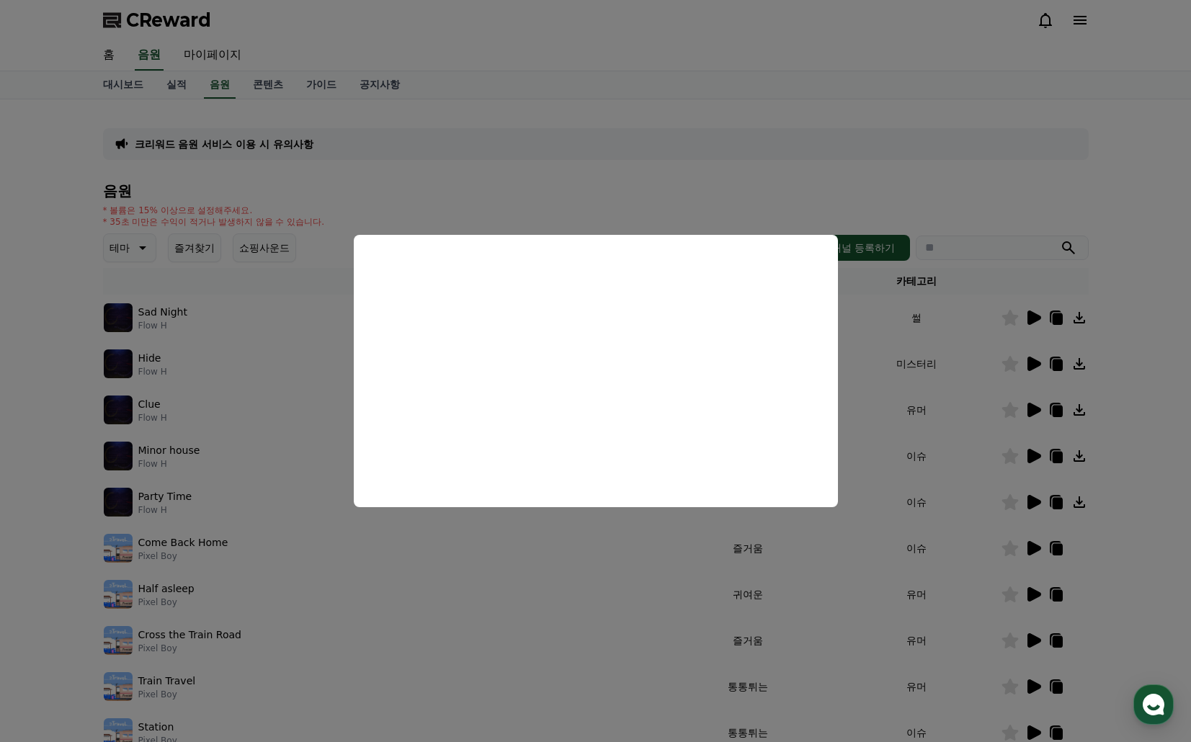
click at [1028, 551] on button "close modal" at bounding box center [595, 371] width 1191 height 742
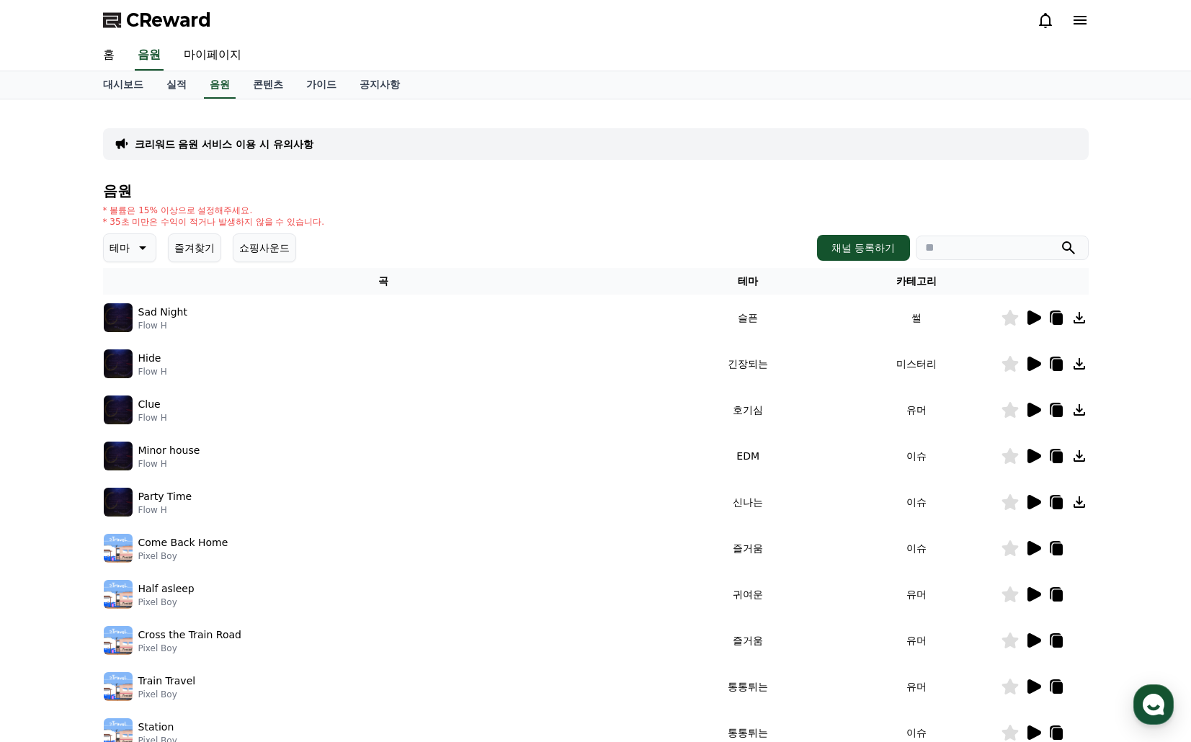
click at [1032, 549] on icon at bounding box center [1034, 548] width 14 height 14
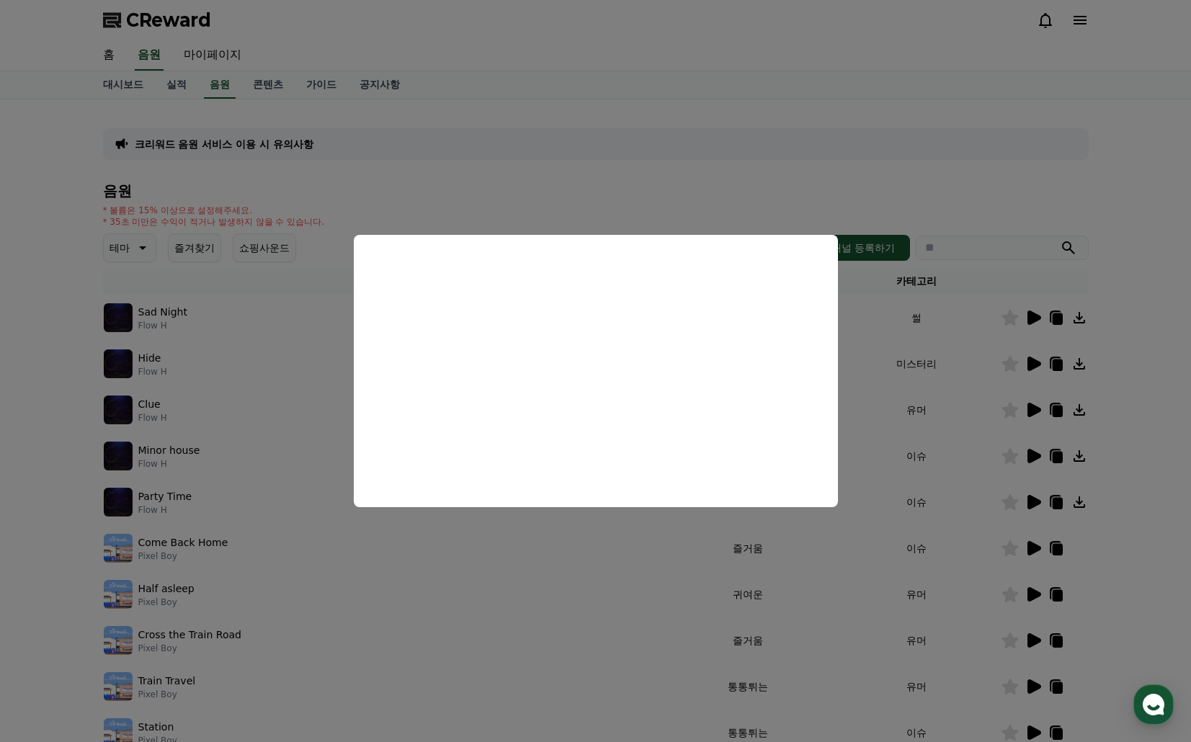
drag, startPoint x: 973, startPoint y: 627, endPoint x: 1009, endPoint y: 632, distance: 37.1
click at [973, 626] on button "close modal" at bounding box center [595, 371] width 1191 height 742
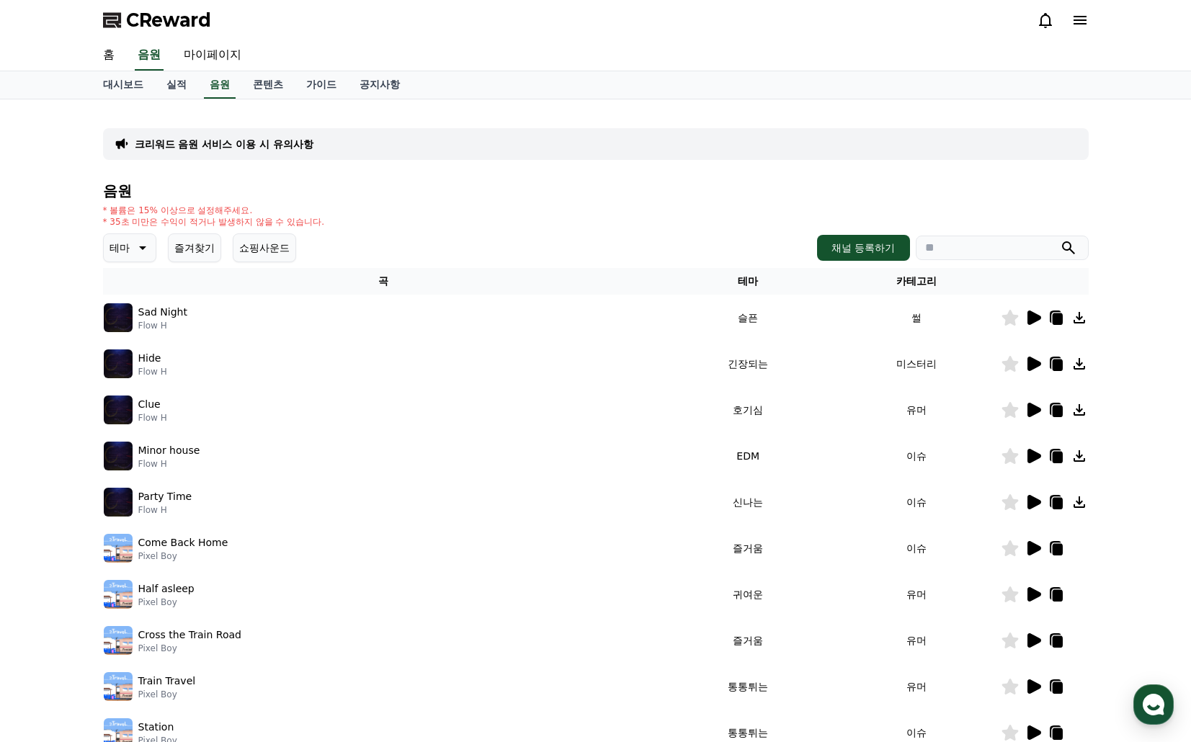
click at [1030, 639] on icon at bounding box center [1034, 640] width 14 height 14
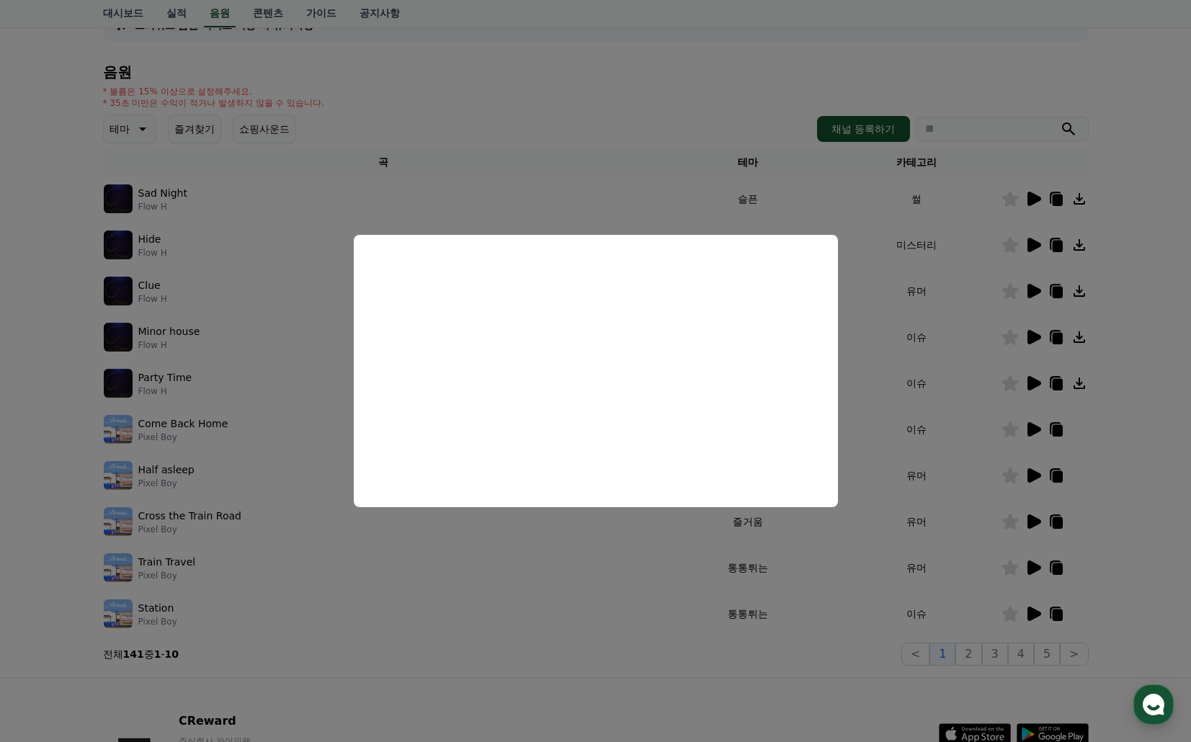
scroll to position [144, 0]
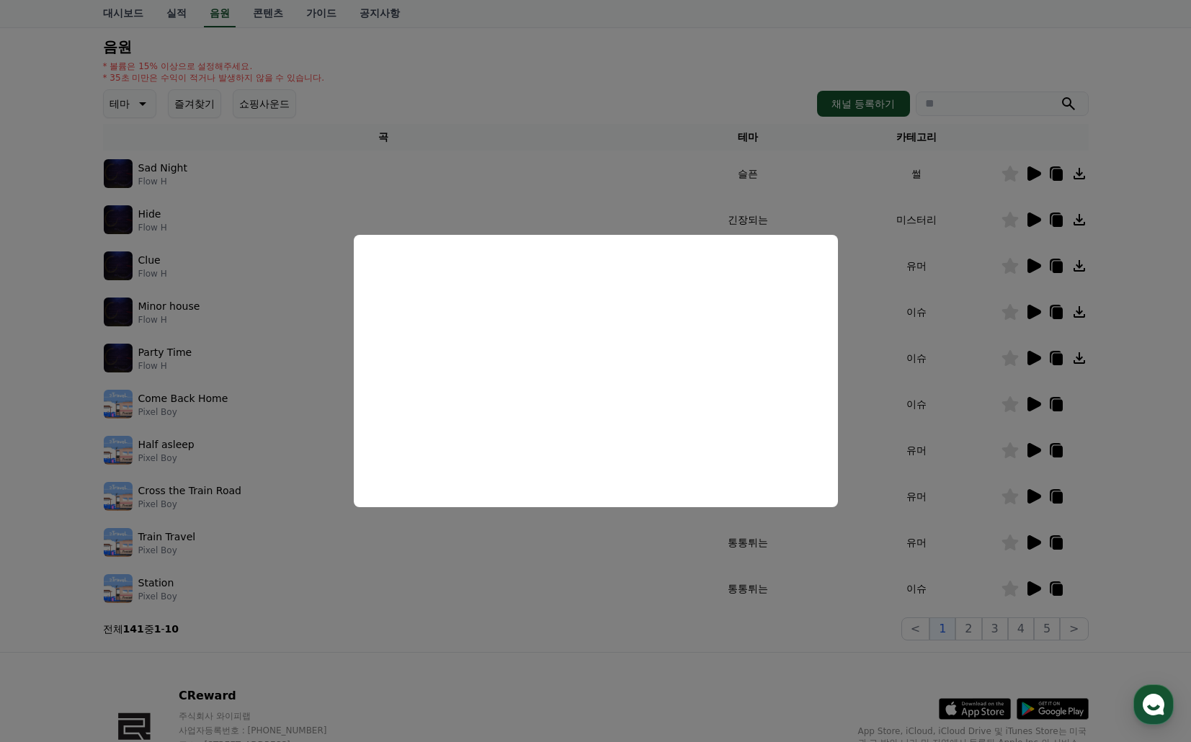
click at [939, 492] on button "close modal" at bounding box center [595, 371] width 1191 height 742
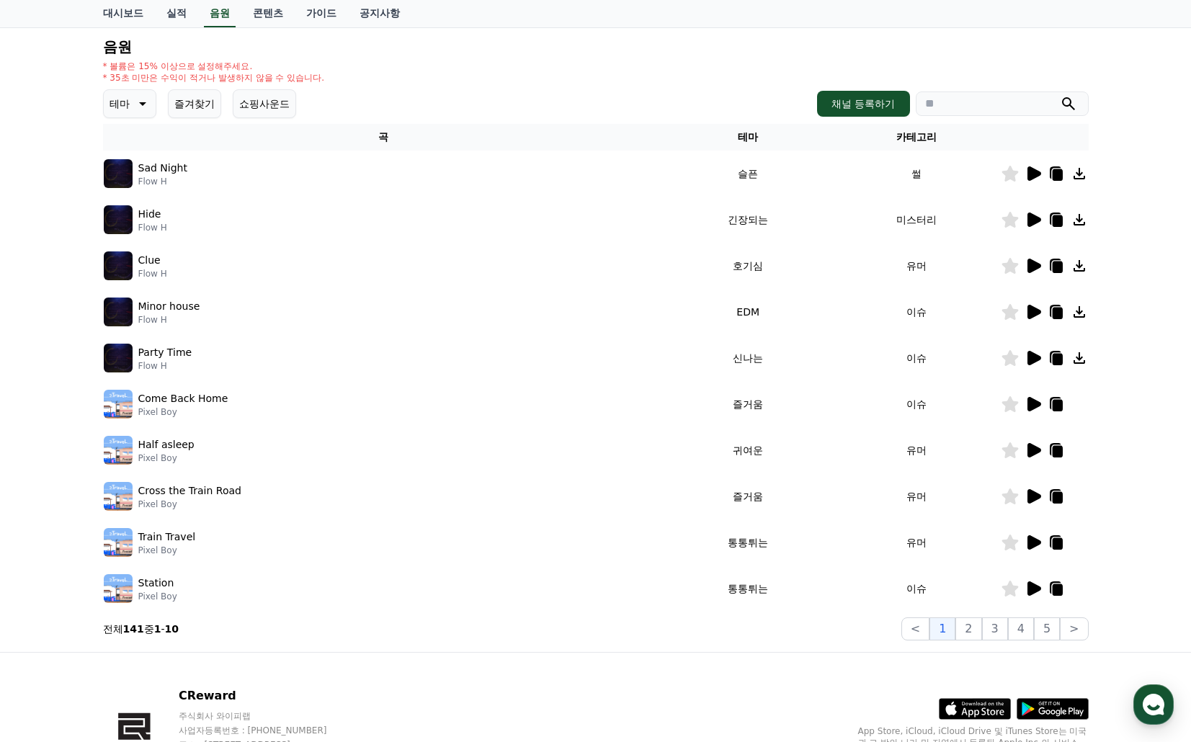
click at [1030, 594] on icon at bounding box center [1034, 588] width 14 height 14
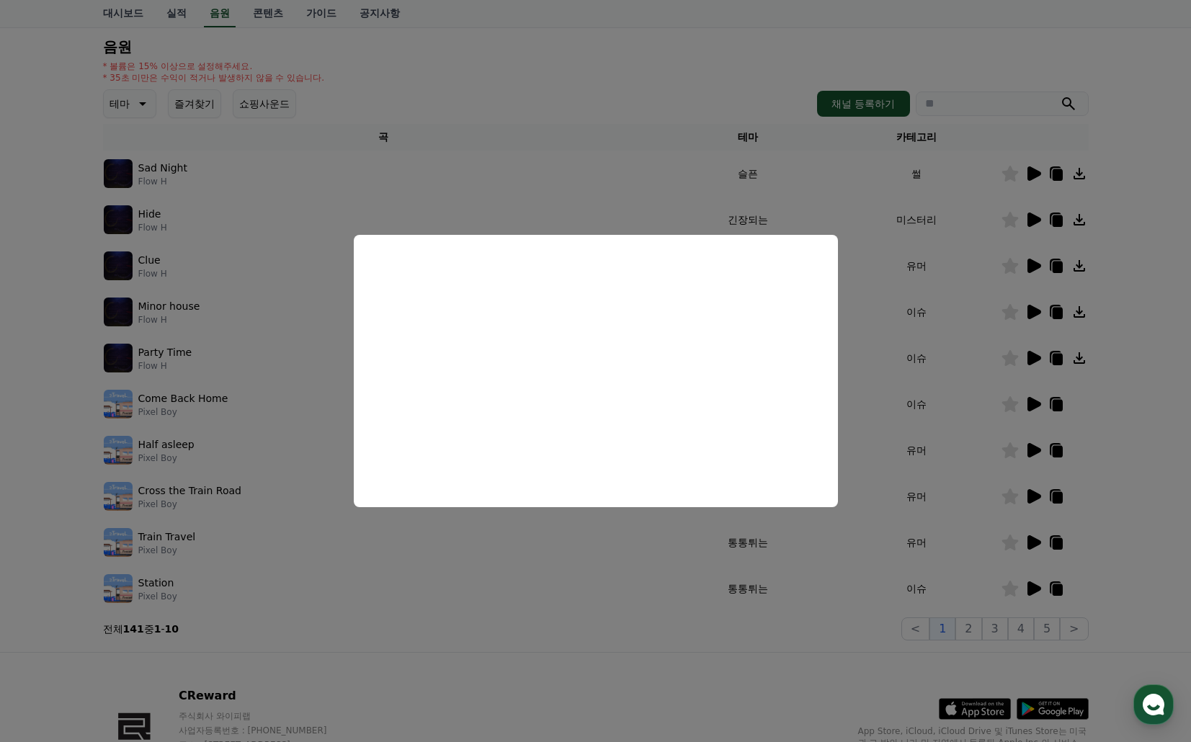
click at [931, 548] on button "close modal" at bounding box center [595, 371] width 1191 height 742
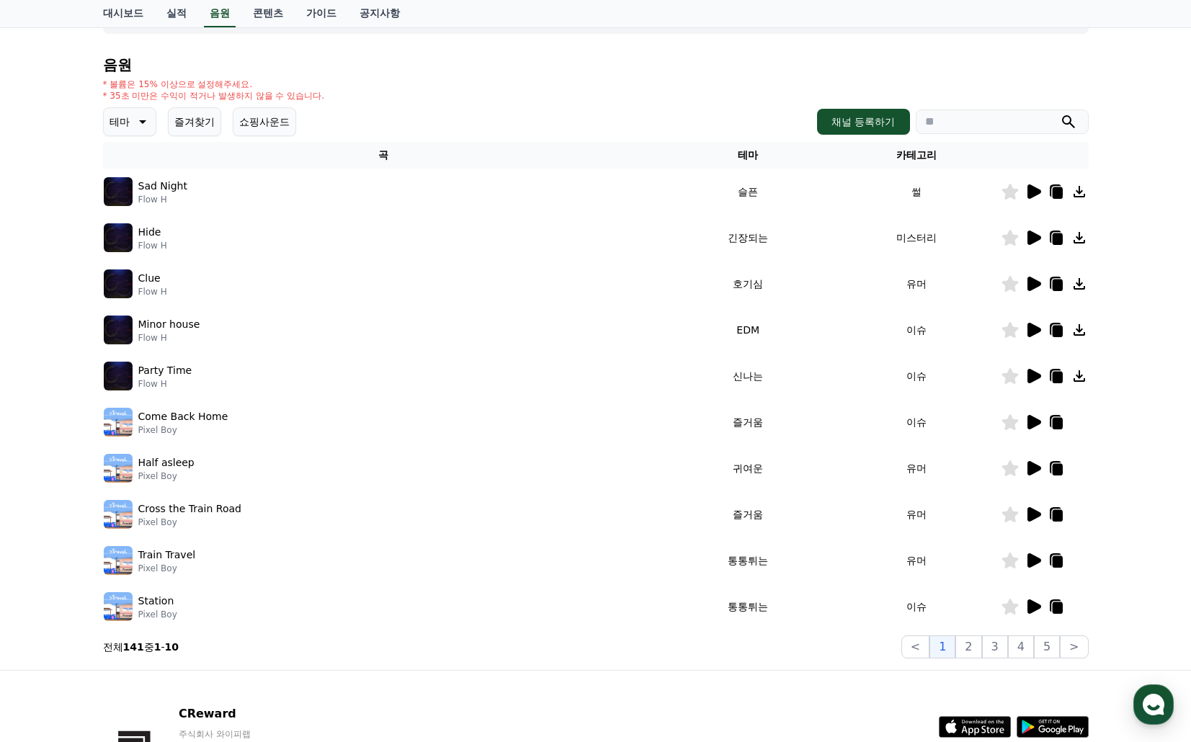
scroll to position [0, 0]
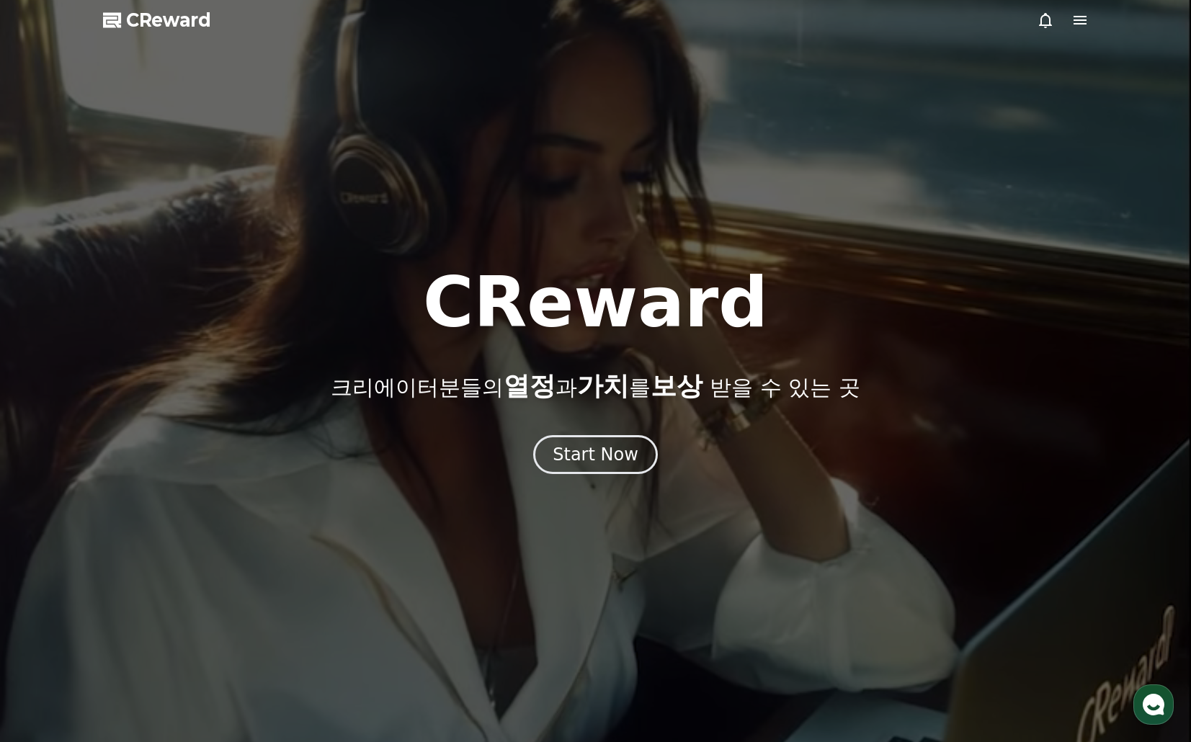
click at [610, 461] on div "Start Now" at bounding box center [596, 454] width 86 height 23
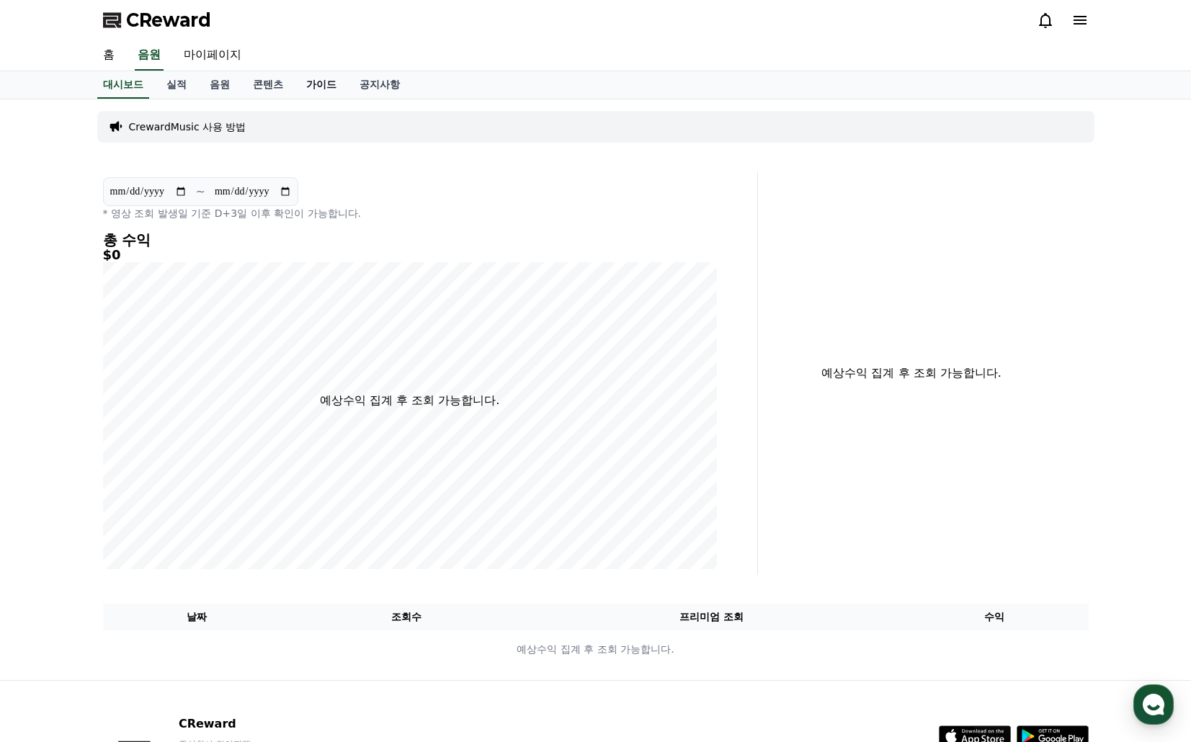
click at [312, 81] on link "가이드" at bounding box center [321, 84] width 53 height 27
click at [220, 86] on link "음원" at bounding box center [219, 84] width 43 height 27
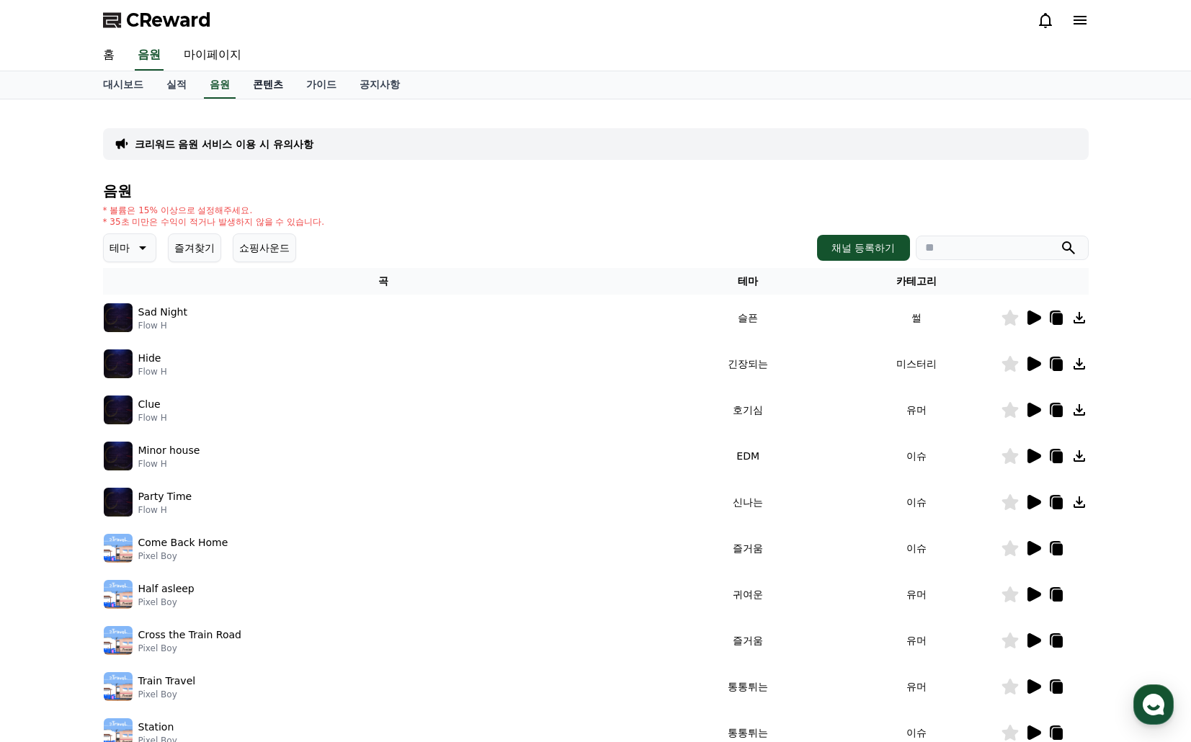
click at [263, 89] on link "콘텐츠" at bounding box center [267, 84] width 53 height 27
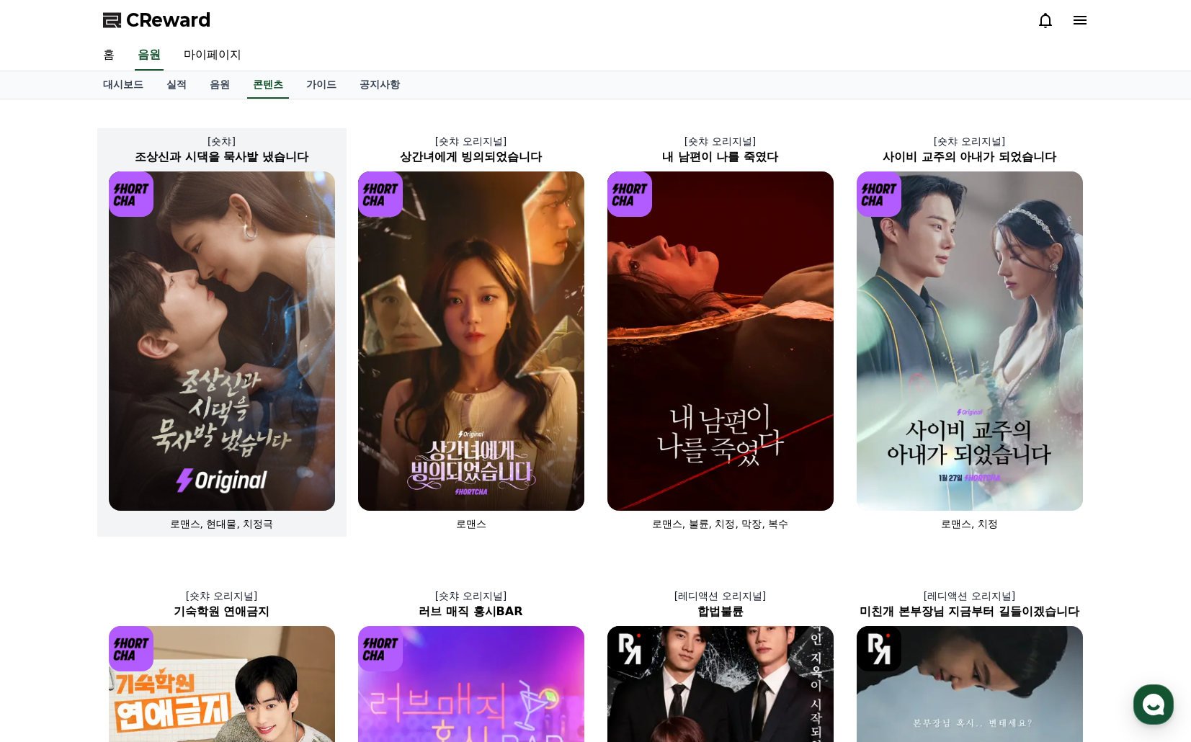
click at [230, 277] on img at bounding box center [222, 340] width 226 height 339
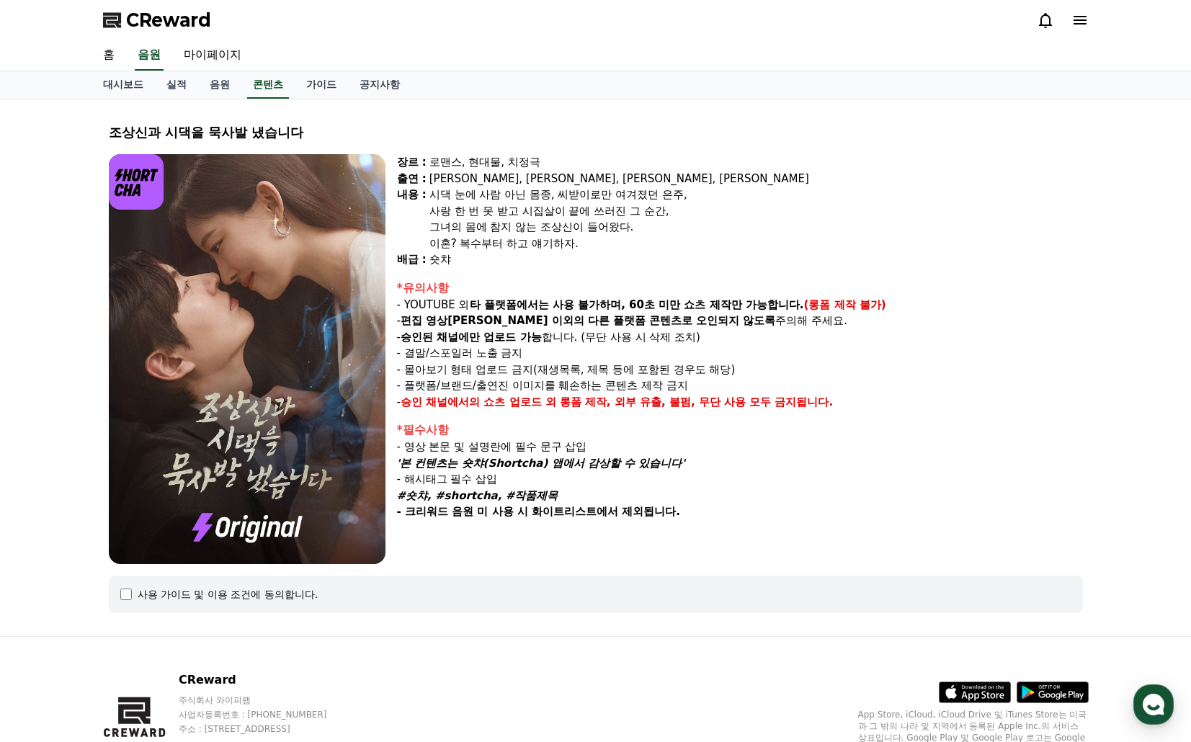
select select
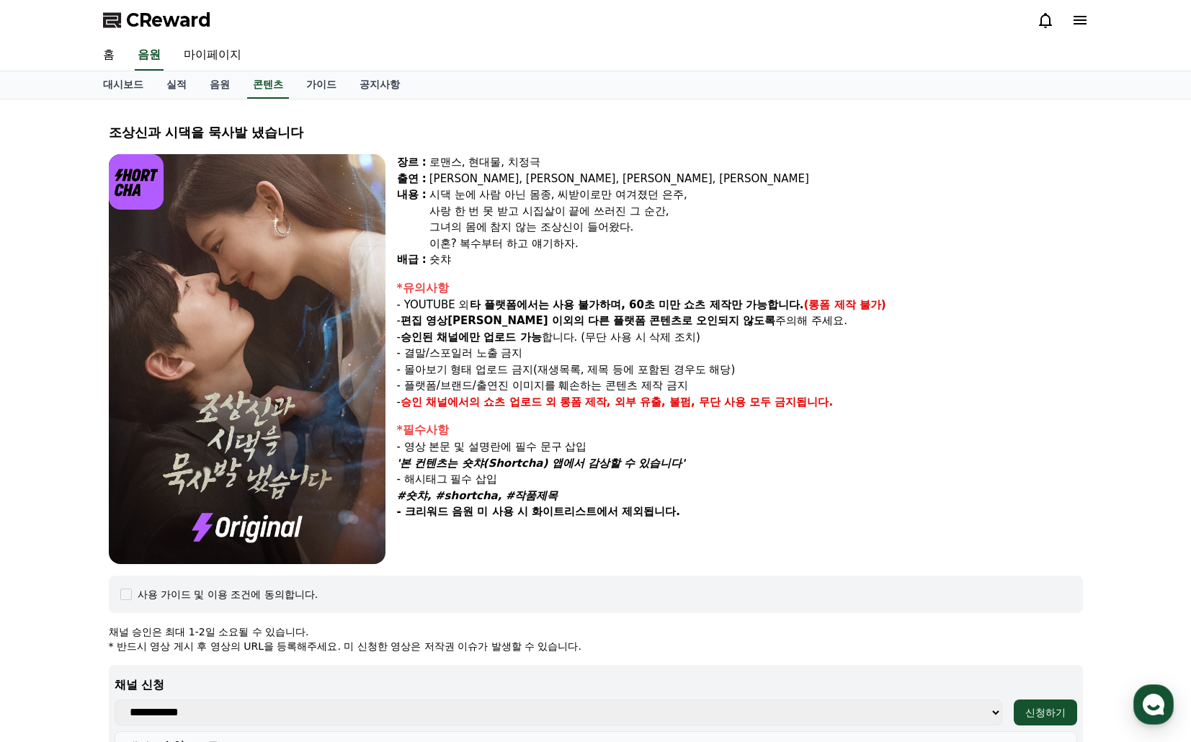
click at [588, 316] on strong "다른 플랫폼 콘텐츠로 오인되지 않도록" at bounding box center [682, 320] width 188 height 13
click at [693, 316] on strong "다른 플랫폼 콘텐츠로 오인되지 않도록" at bounding box center [682, 320] width 188 height 13
drag, startPoint x: 411, startPoint y: 460, endPoint x: 678, endPoint y: 463, distance: 266.6
click at [678, 463] on em "'본 컨텐츠는 숏챠(Shortcha) 앱에서 감상할 수 있습니다'" at bounding box center [541, 463] width 288 height 13
copy em "본 컨텐츠는 숏챠(Shortcha) 앱에서 감상할 수 있습니다"
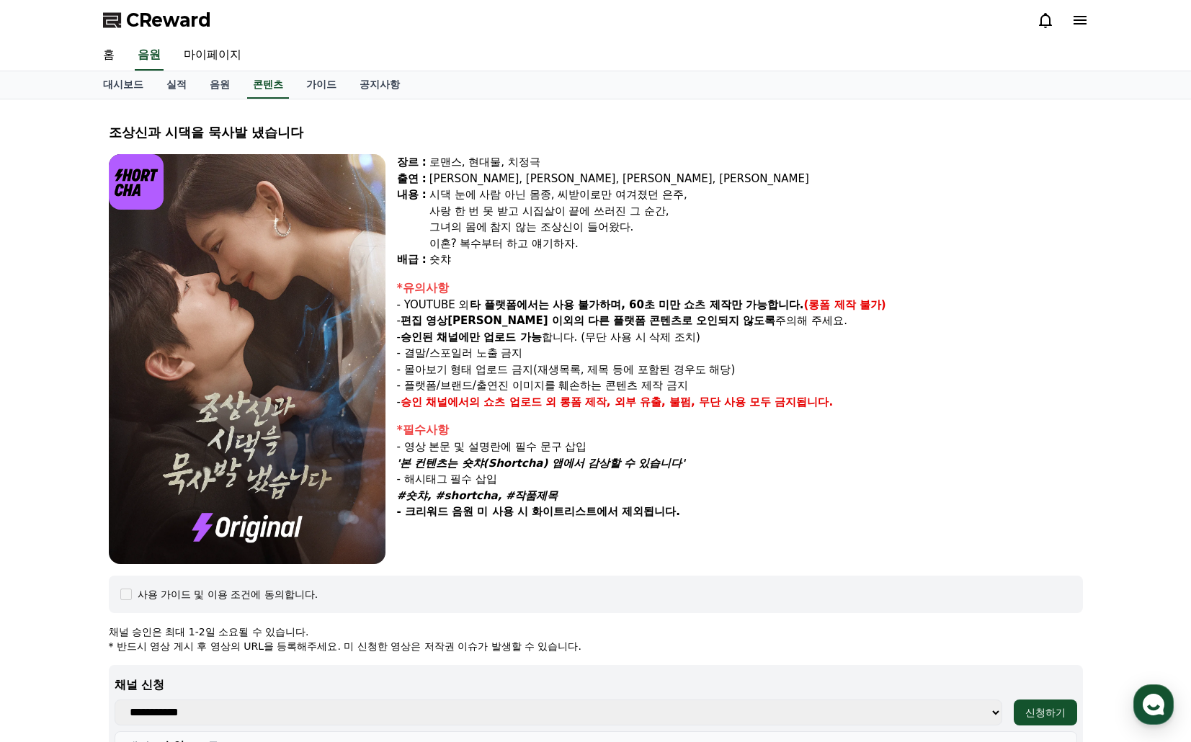
click at [410, 328] on p "- 편집 영상[PERSON_NAME] 이외의 다른 플랫폼 콘텐츠로 오인되지 않도록 주의해 주세요." at bounding box center [740, 321] width 686 height 17
drag, startPoint x: 454, startPoint y: 491, endPoint x: 548, endPoint y: 491, distance: 93.7
click at [548, 491] on p "#숏챠, #shortcha, #작품제목" at bounding box center [740, 496] width 686 height 17
copy em "#숏챠, #shortcha, #작품제목"
click at [504, 506] on strong "- 크리워드 음원 미 사용 시 화이트리스트에서 제외됩니다." at bounding box center [538, 511] width 283 height 13
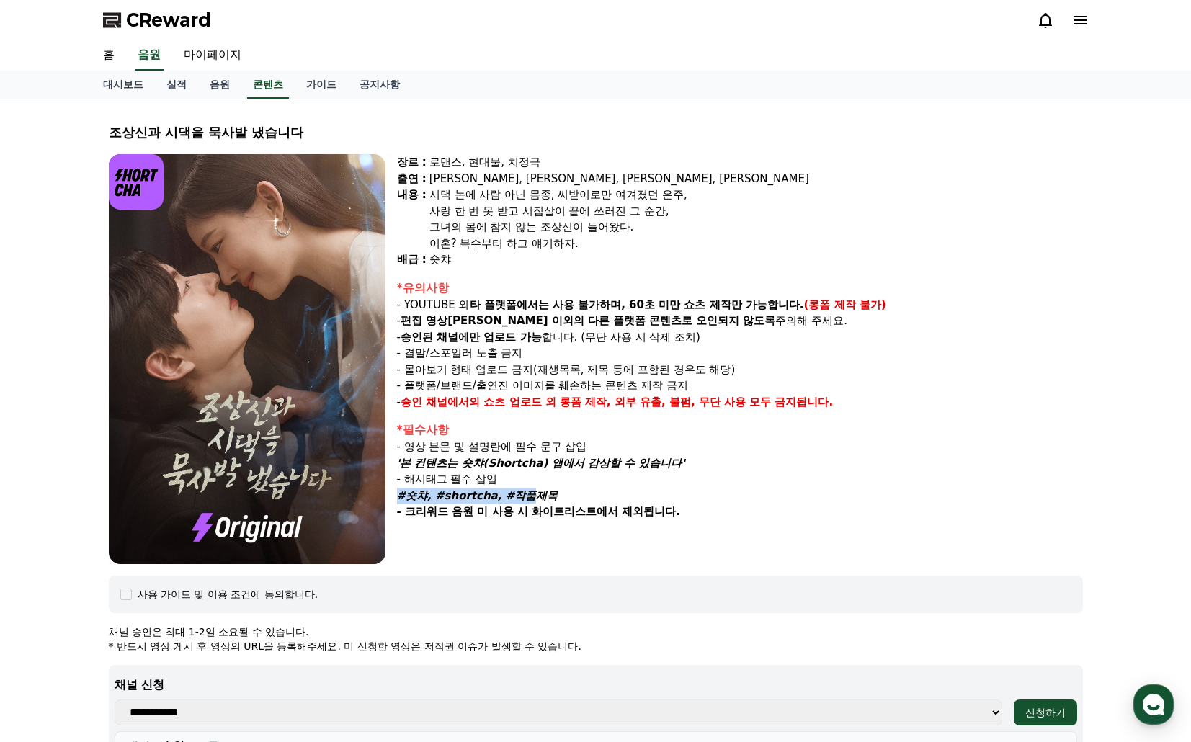
drag, startPoint x: 502, startPoint y: 497, endPoint x: 398, endPoint y: 497, distance: 103.7
click at [398, 497] on em "#숏챠, #shortcha, #작품제목" at bounding box center [477, 495] width 161 height 13
copy em "#숏챠, #shortcha, #"
drag, startPoint x: 307, startPoint y: 130, endPoint x: 89, endPoint y: 130, distance: 217.6
click at [89, 130] on div "조상[DEMOGRAPHIC_DATA]과 시댁을 묵사발 냈습니다 장르 : 로맨스, 현대물, 치정극 출연 : [PERSON_NAME], [PERS…" at bounding box center [595, 589] width 1191 height 980
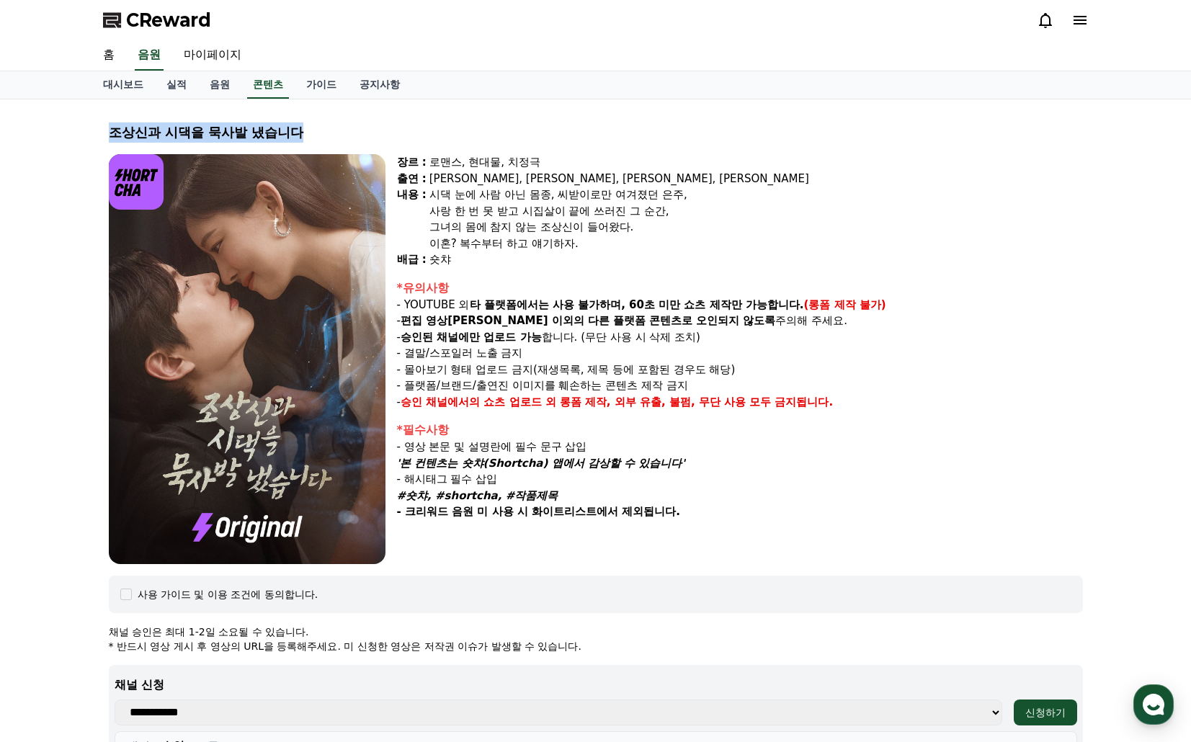
copy div "조상신과 시댁을 묵사발 냈습니다"
click at [46, 483] on div "조상[DEMOGRAPHIC_DATA]과 시댁을 묵사발 냈습니다 장르 : 로맨스, 현대물, 치정극 출연 : [PERSON_NAME], [PERS…" at bounding box center [595, 589] width 1191 height 980
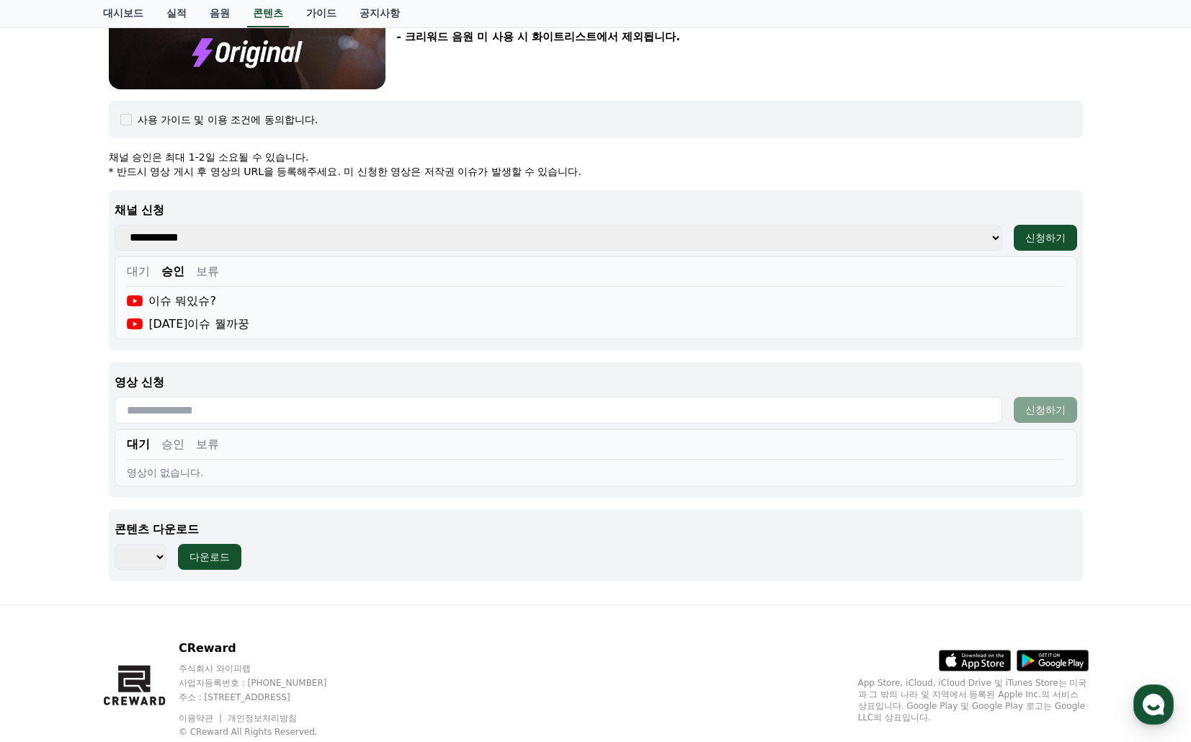
scroll to position [517, 0]
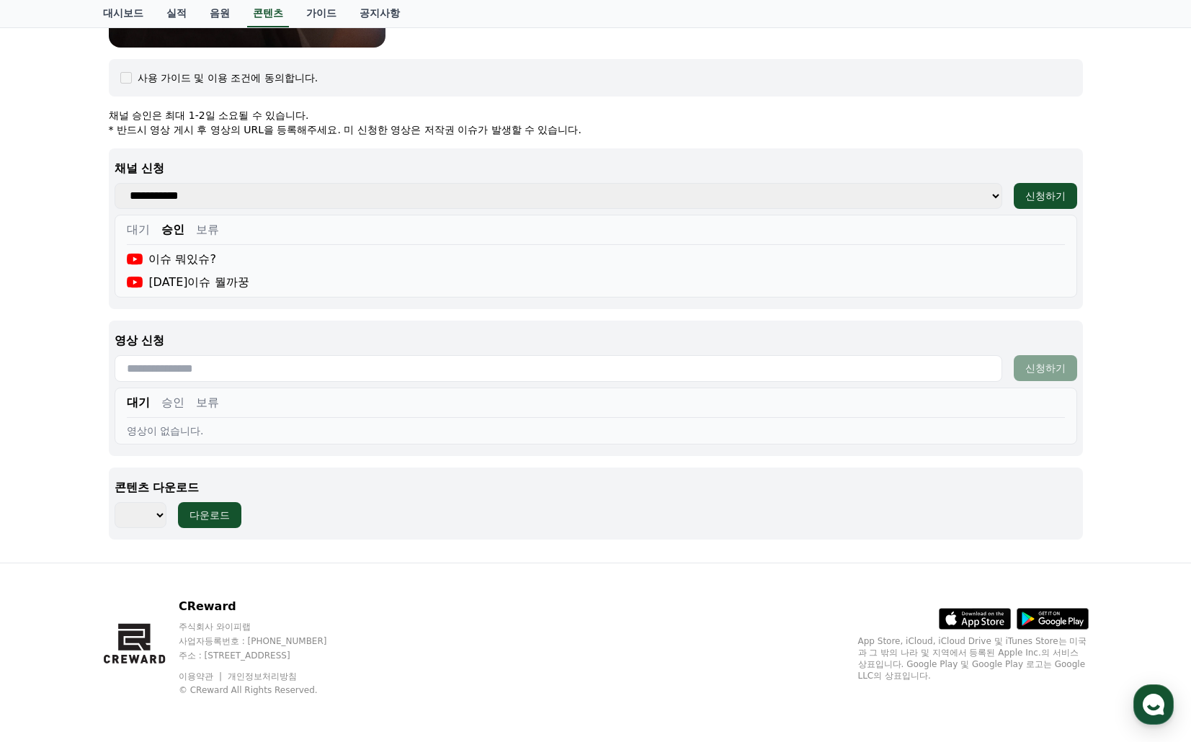
click at [224, 376] on input "text" at bounding box center [559, 368] width 888 height 27
paste input "**********"
type input "**********"
click at [1040, 360] on button "신청하기" at bounding box center [1045, 368] width 63 height 26
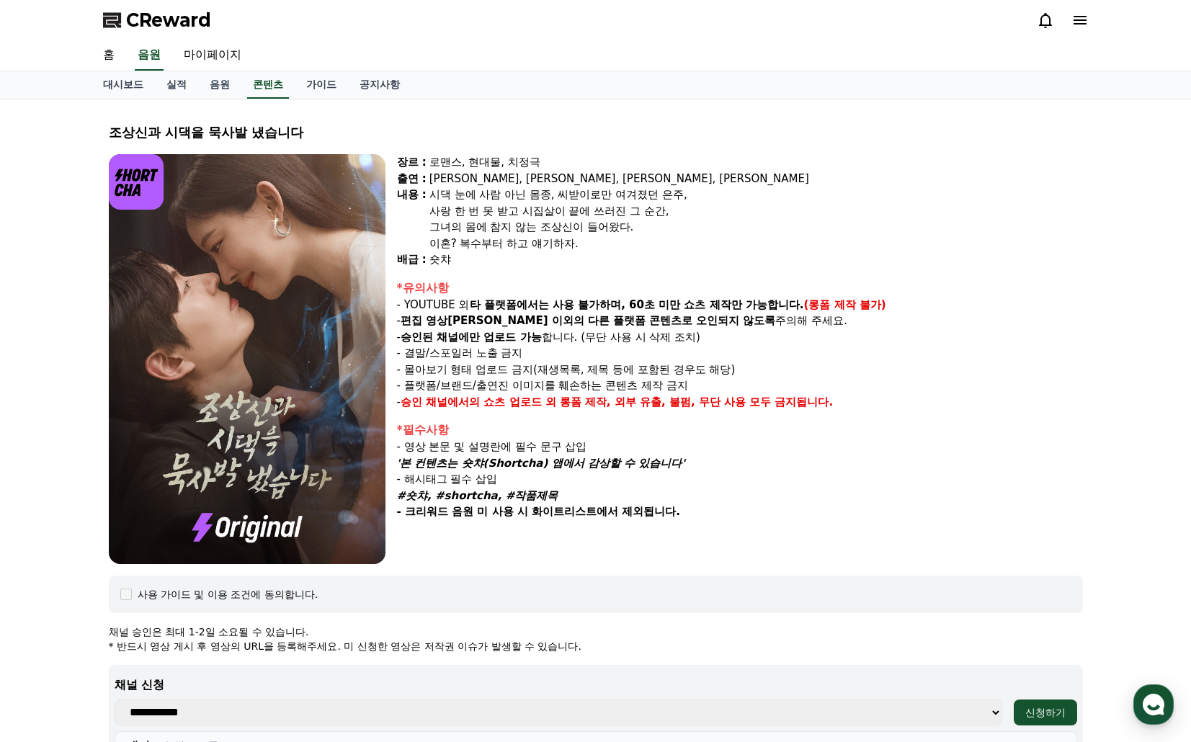
select select
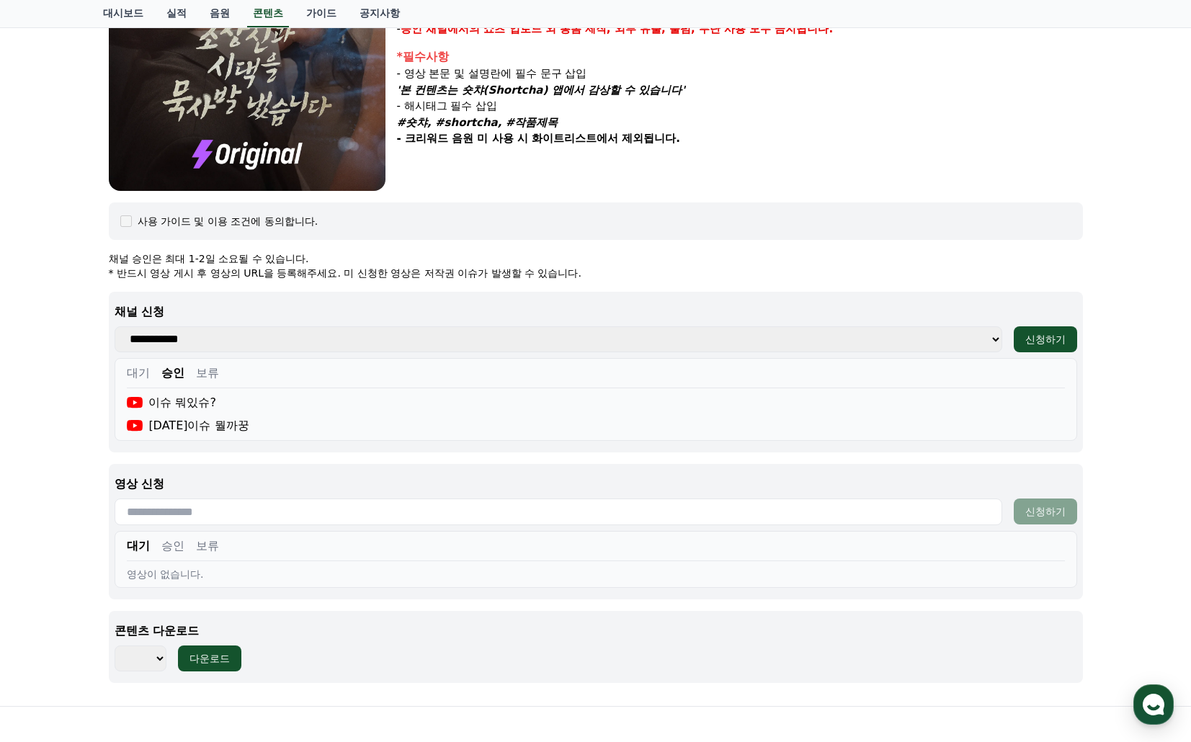
scroll to position [513, 0]
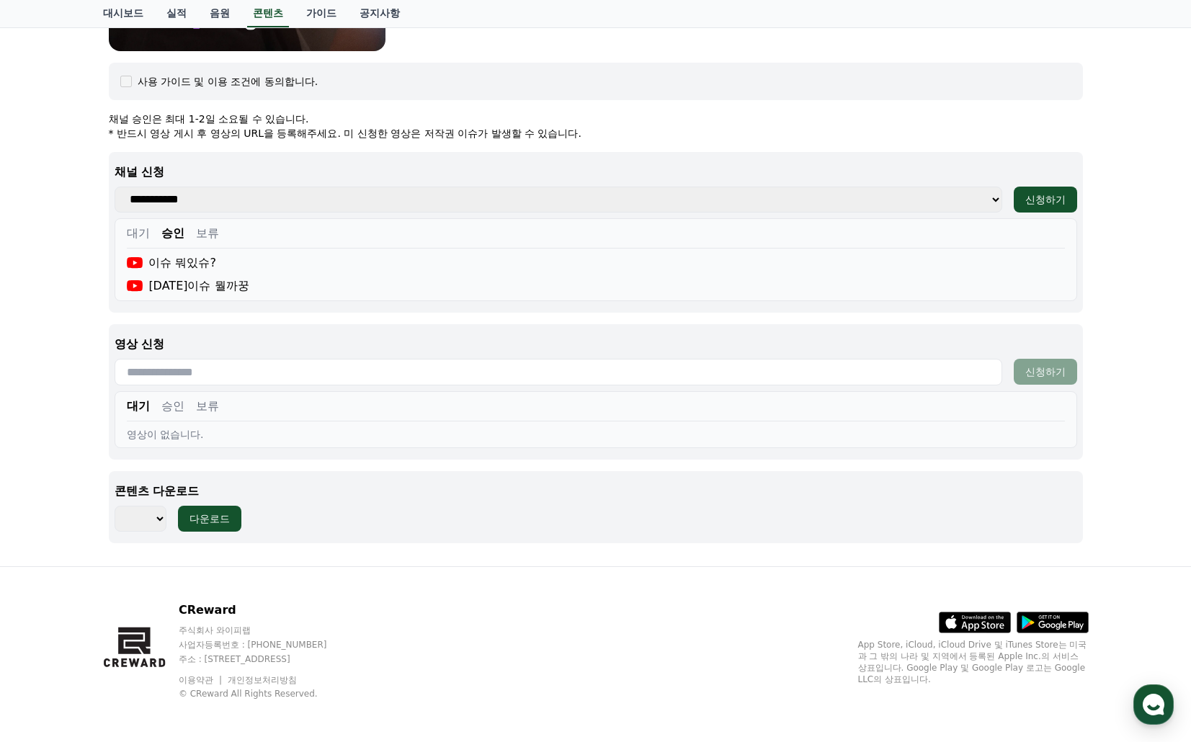
click at [170, 408] on button "승인" at bounding box center [172, 406] width 23 height 17
click at [138, 403] on button "대기" at bounding box center [138, 406] width 23 height 17
drag, startPoint x: 40, startPoint y: 401, endPoint x: 167, endPoint y: 378, distance: 129.6
click at [49, 399] on div "조상[DEMOGRAPHIC_DATA]과 시댁을 묵사발 냈습니다 장르 : 로맨스, 현대물, 치정극 출연 : [PERSON_NAME], [PERS…" at bounding box center [595, 76] width 1191 height 980
click at [176, 376] on input "text" at bounding box center [559, 372] width 888 height 27
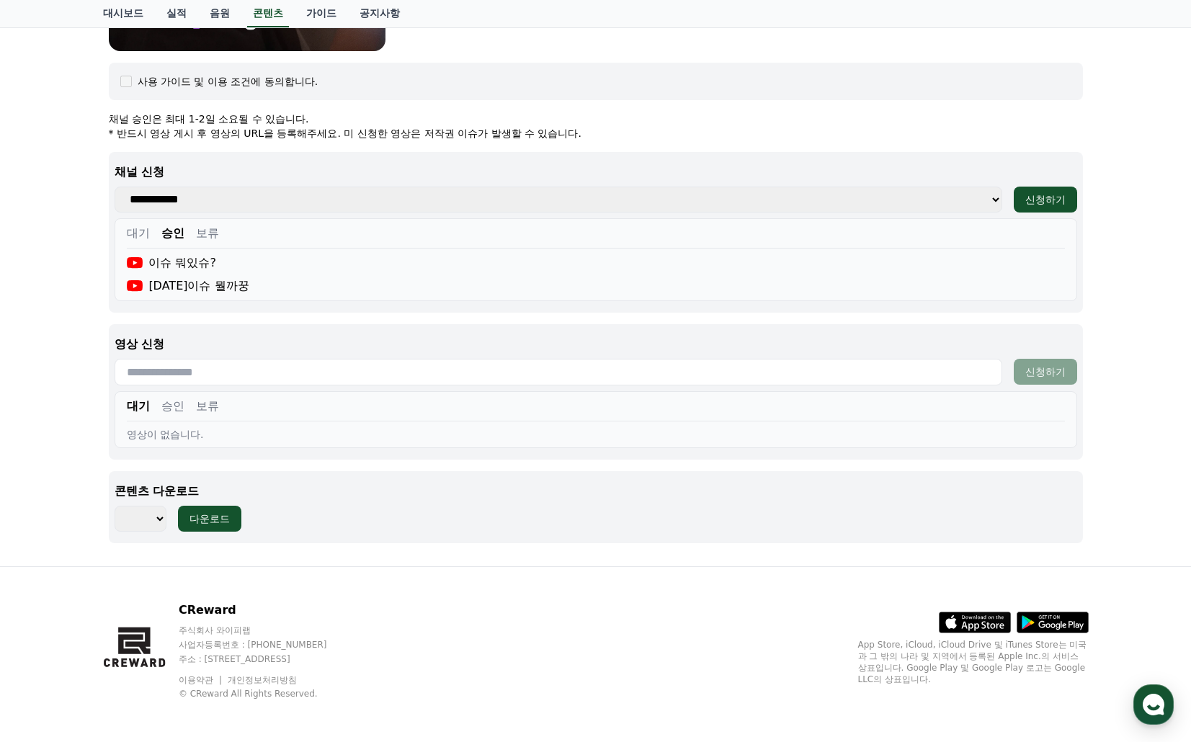
paste input "**********"
type input "**********"
click at [1065, 371] on div "신청하기" at bounding box center [1045, 372] width 40 height 14
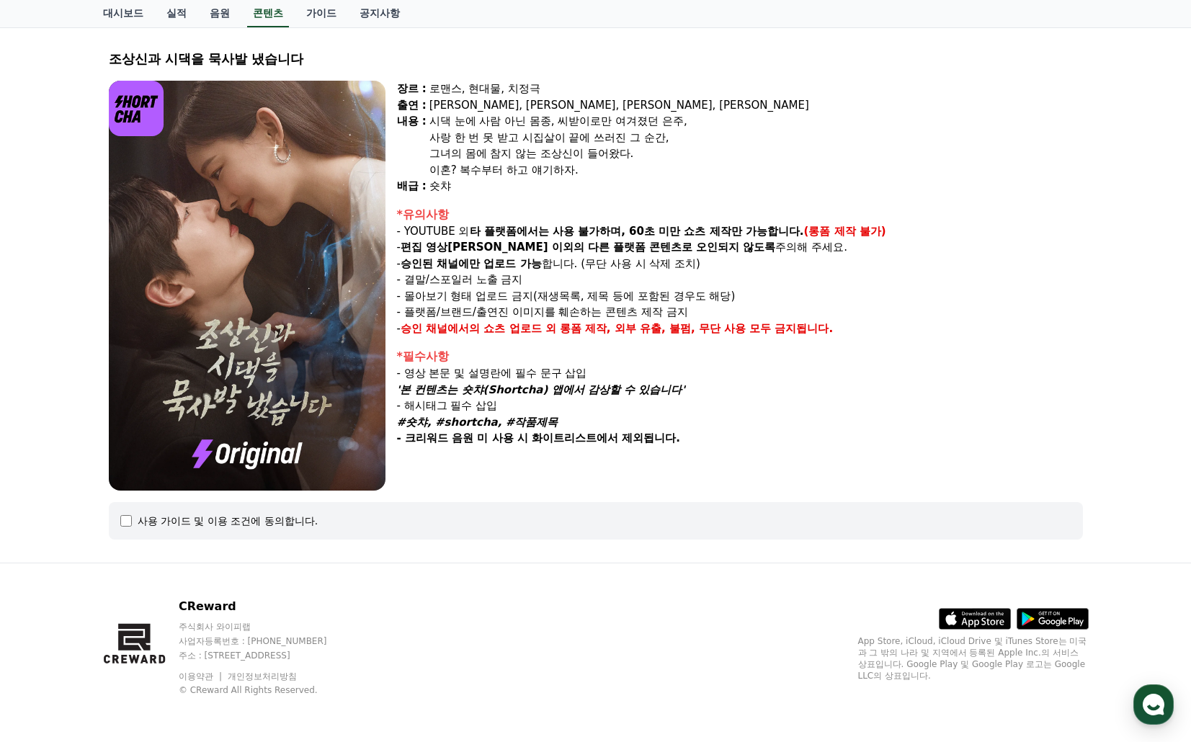
select select
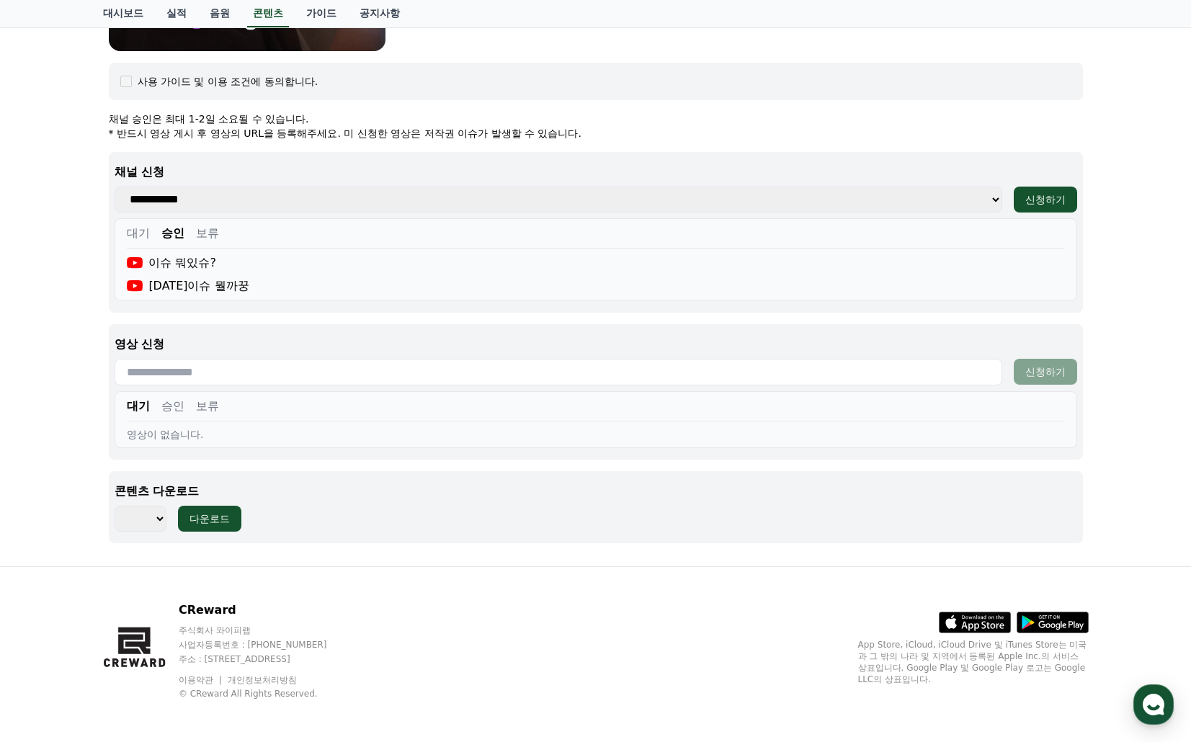
scroll to position [517, 0]
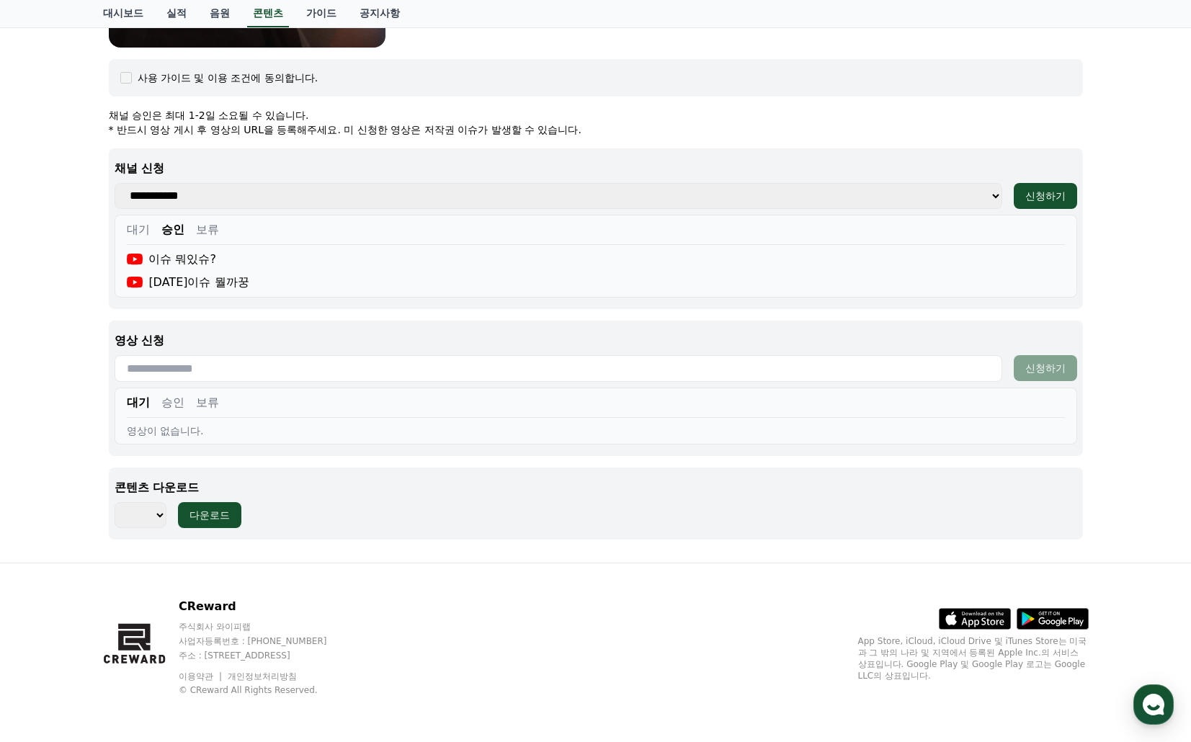
click at [176, 403] on button "승인" at bounding box center [172, 402] width 23 height 17
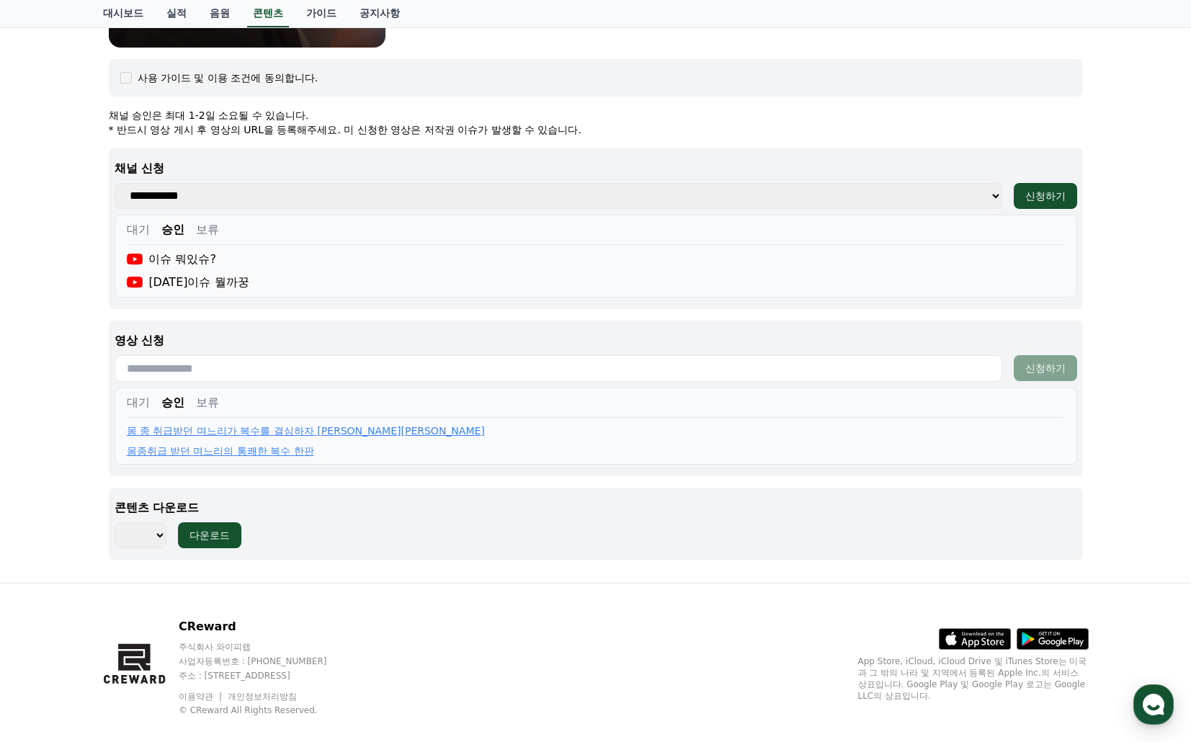
click at [208, 401] on button "보류" at bounding box center [207, 402] width 23 height 17
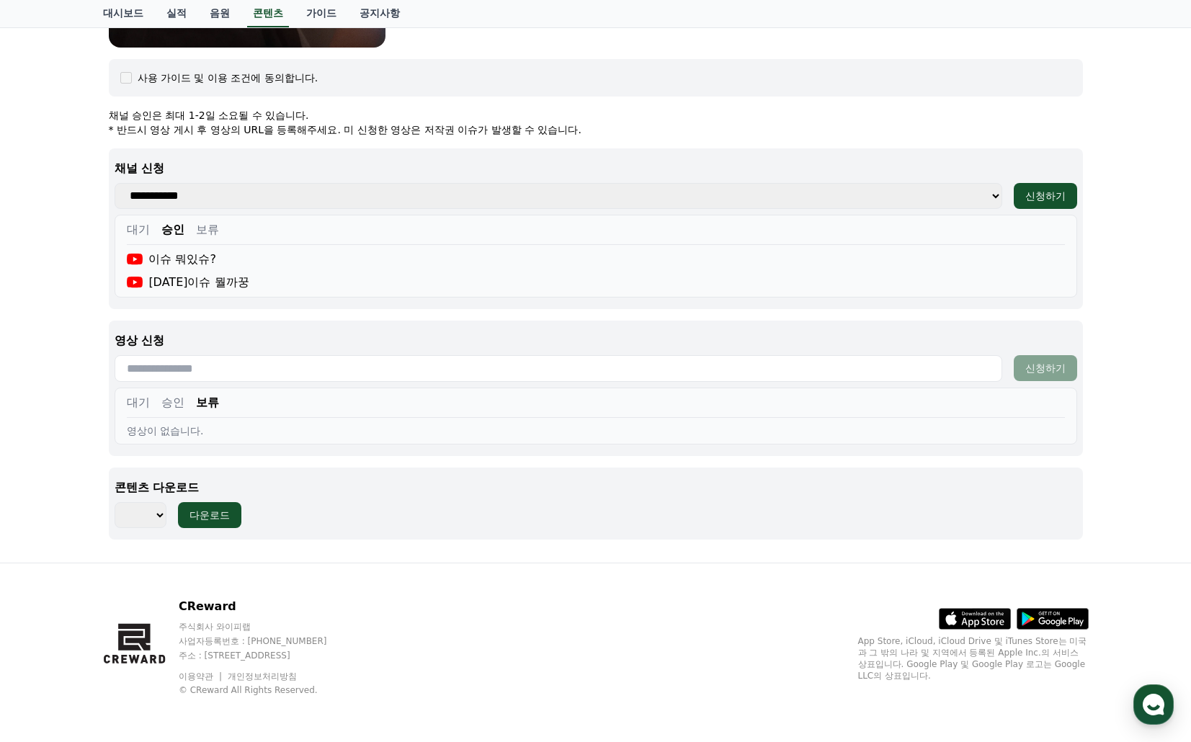
click at [146, 398] on button "대기" at bounding box center [138, 402] width 23 height 17
click at [80, 385] on div "조상[DEMOGRAPHIC_DATA]과 시댁을 묵사발 냈습니다 장르 : 로맨스, 현대물, 치정극 출연 : [PERSON_NAME], [PERS…" at bounding box center [595, 73] width 1191 height 980
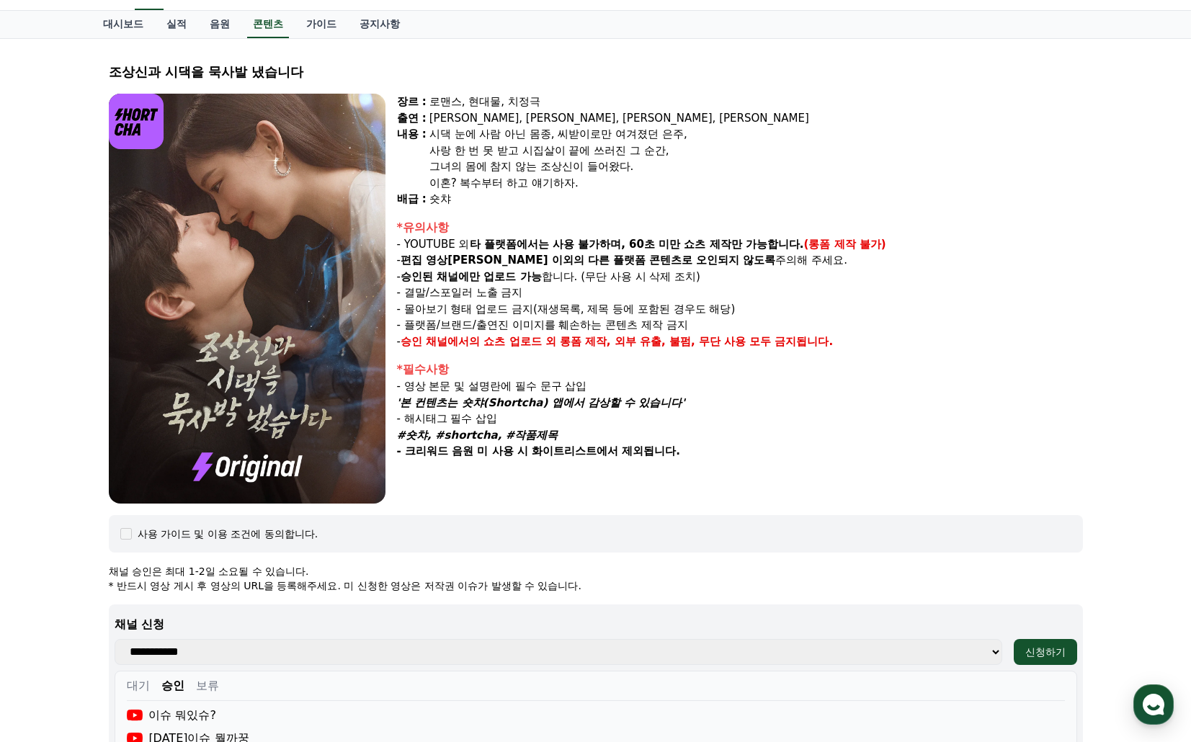
scroll to position [0, 0]
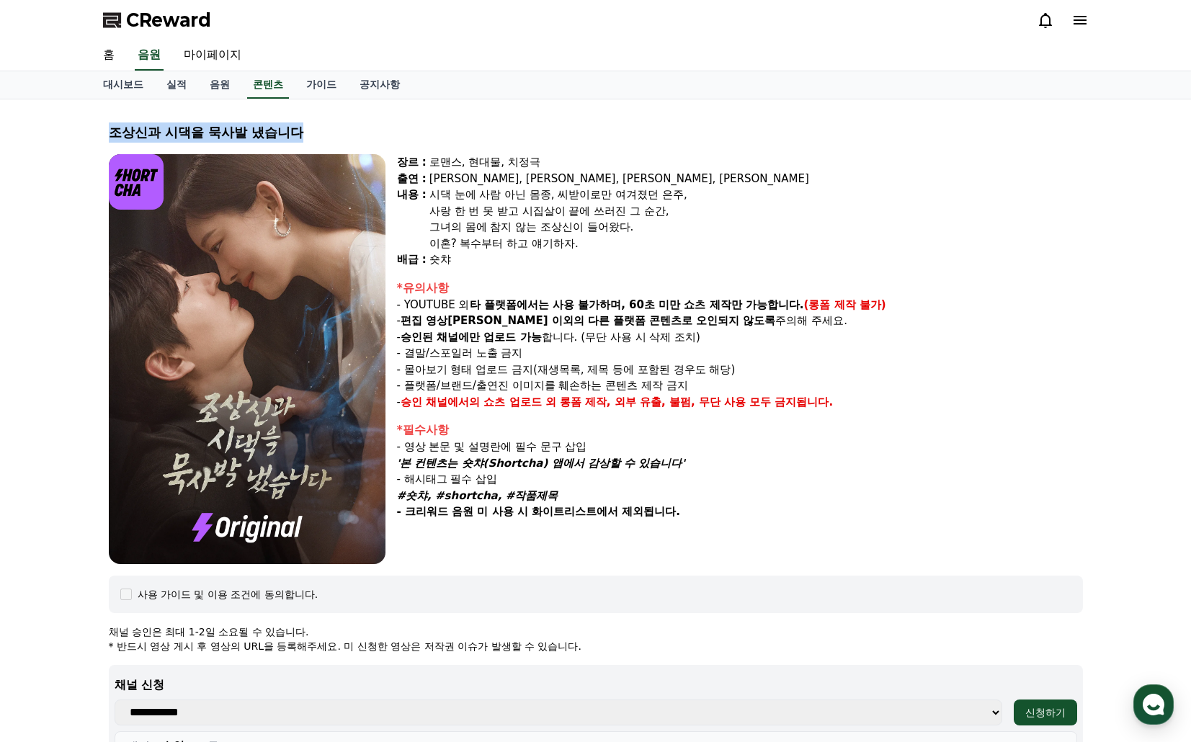
drag, startPoint x: 110, startPoint y: 130, endPoint x: 298, endPoint y: 131, distance: 188.0
click at [298, 131] on div "조상신과 시댁을 묵사발 냈습니다" at bounding box center [596, 132] width 974 height 20
copy div "조상신과 시댁을 묵사발 냈습니다"
